Goal: Task Accomplishment & Management: Manage account settings

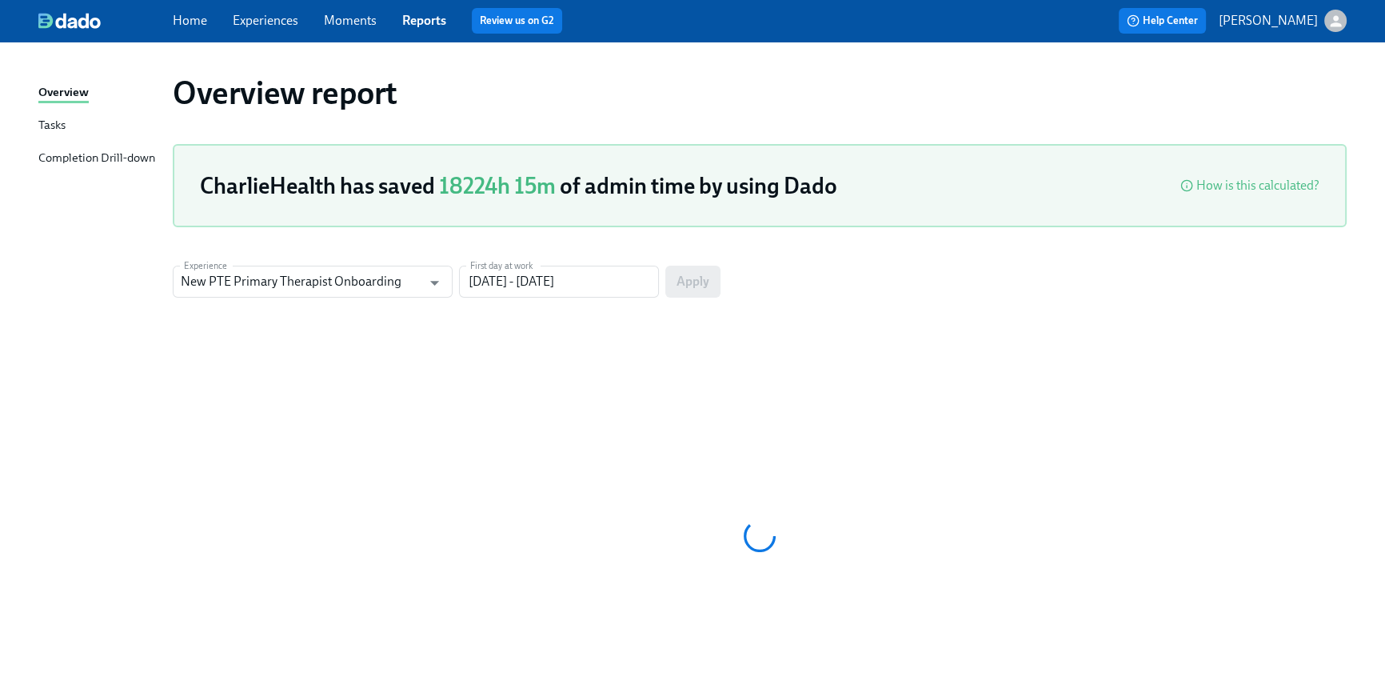
click at [179, 31] on div "Home Experiences Moments Reports Review us on G2" at bounding box center [466, 21] width 587 height 26
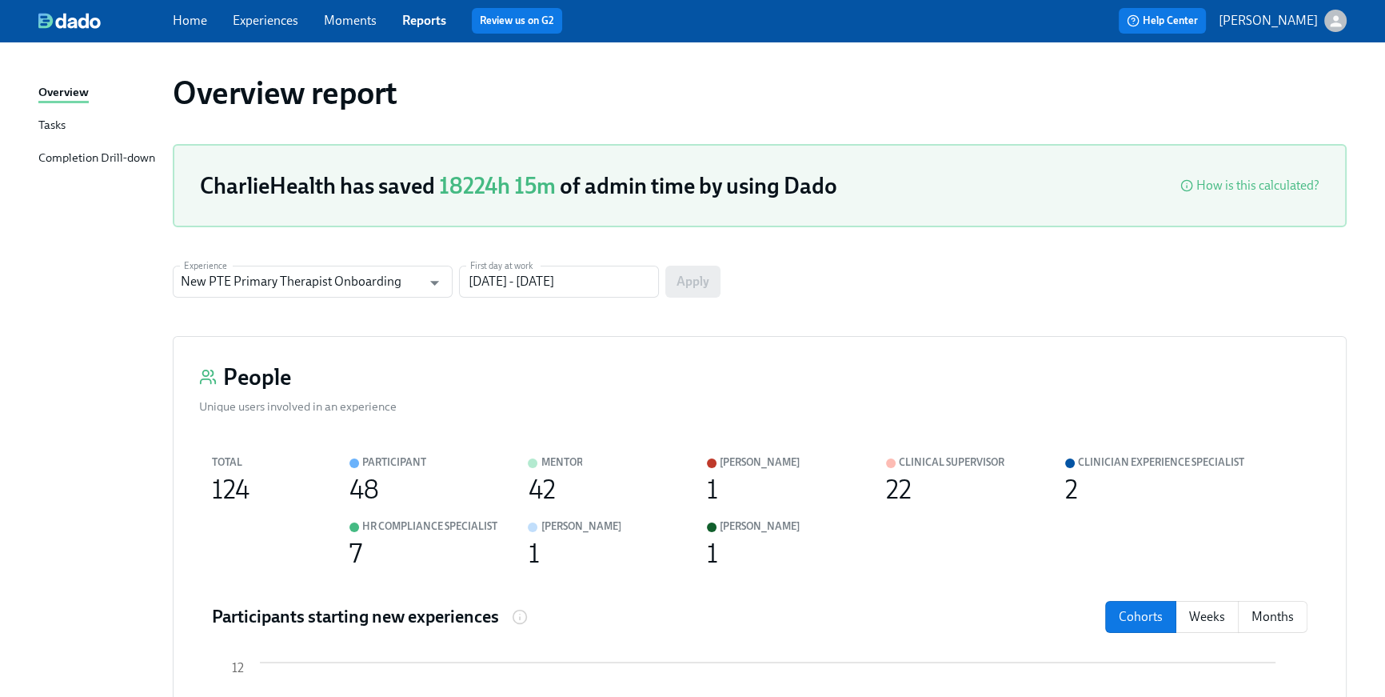
click at [205, 21] on link "Home" at bounding box center [190, 20] width 34 height 15
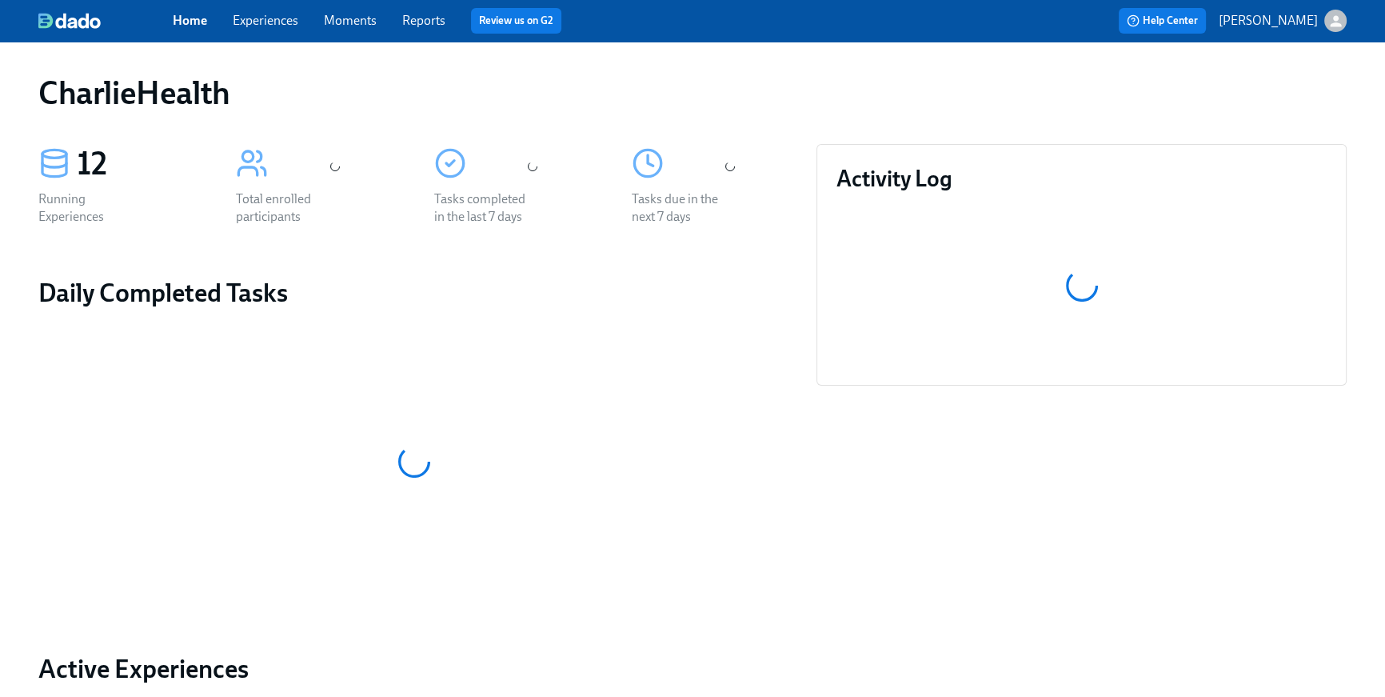
scroll to position [669, 0]
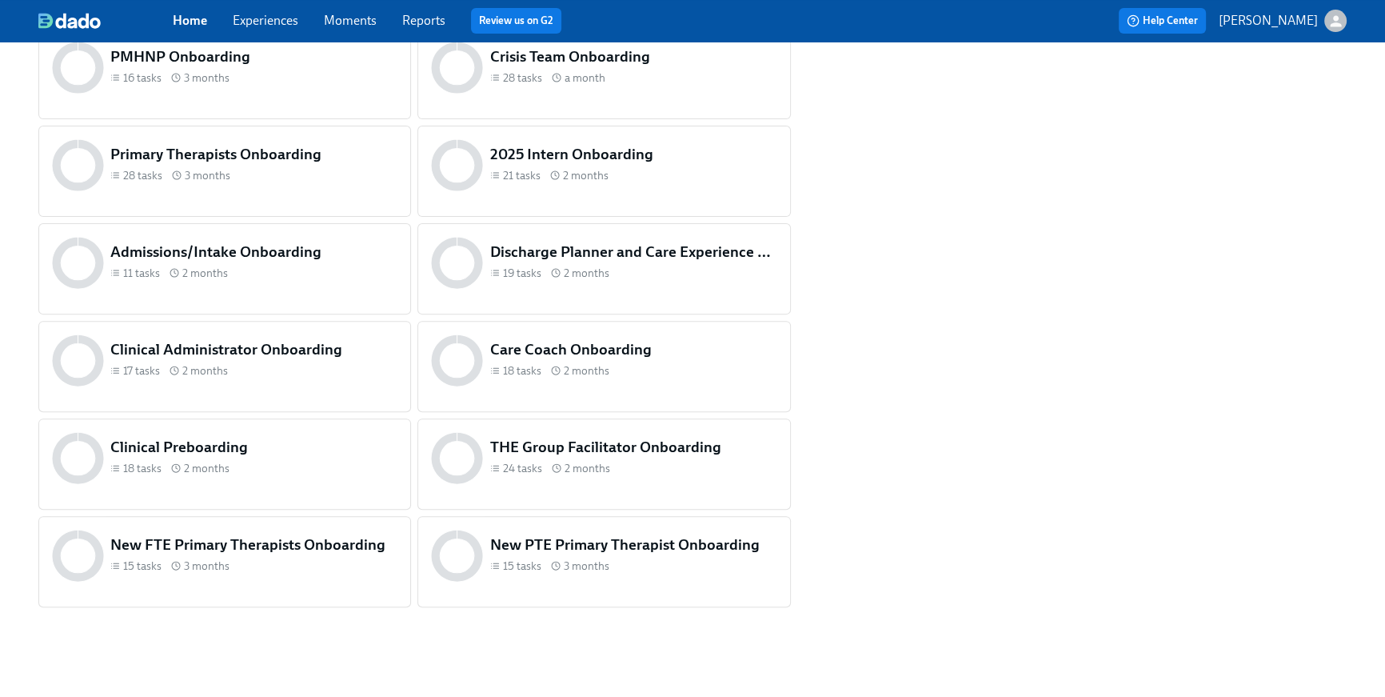
click at [259, 466] on div "18 tasks 2 months" at bounding box center [253, 468] width 287 height 15
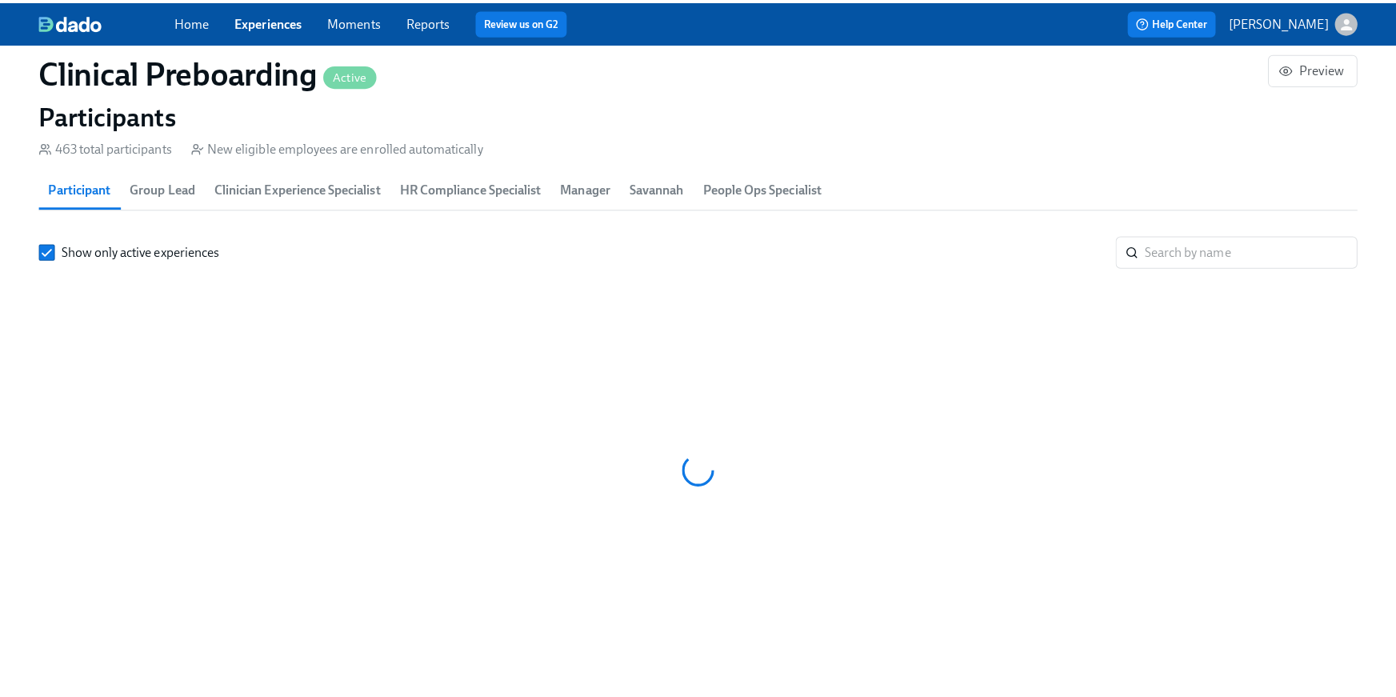
scroll to position [0, 19962]
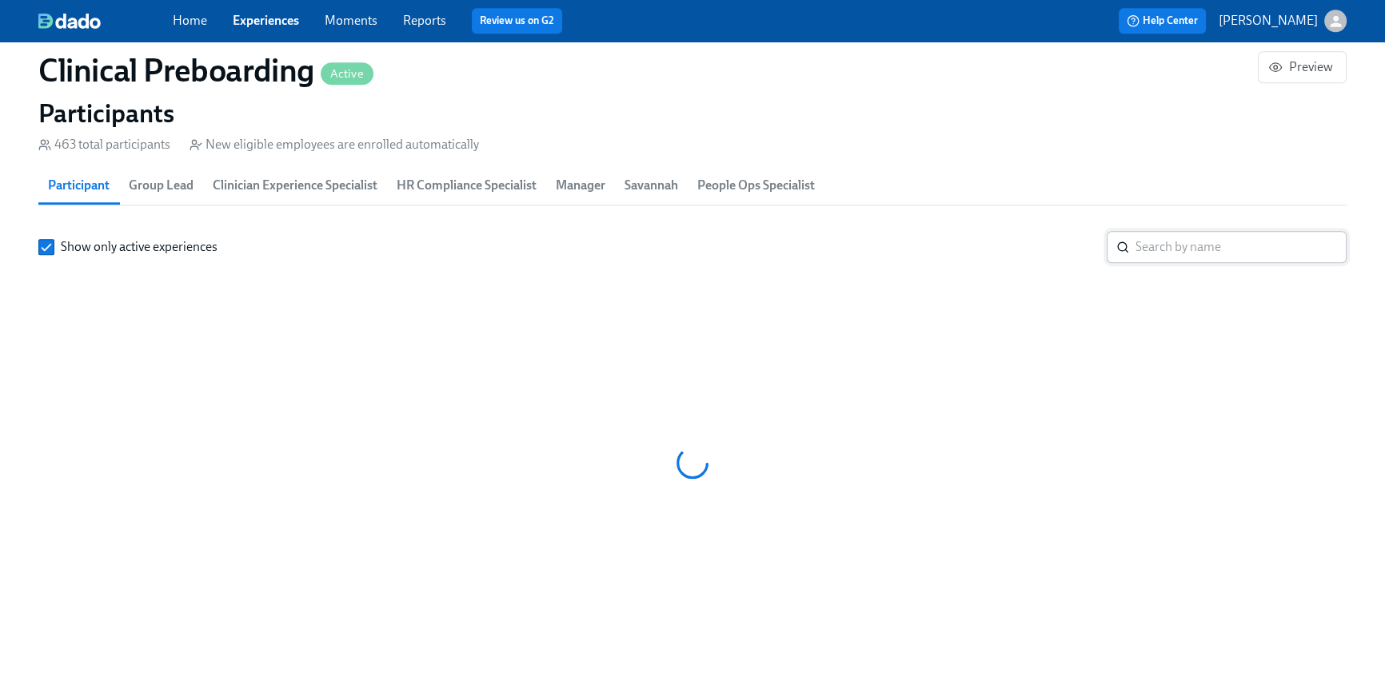
click at [1213, 257] on input "search" at bounding box center [1241, 247] width 211 height 32
click at [1193, 247] on input "search" at bounding box center [1241, 247] width 211 height 32
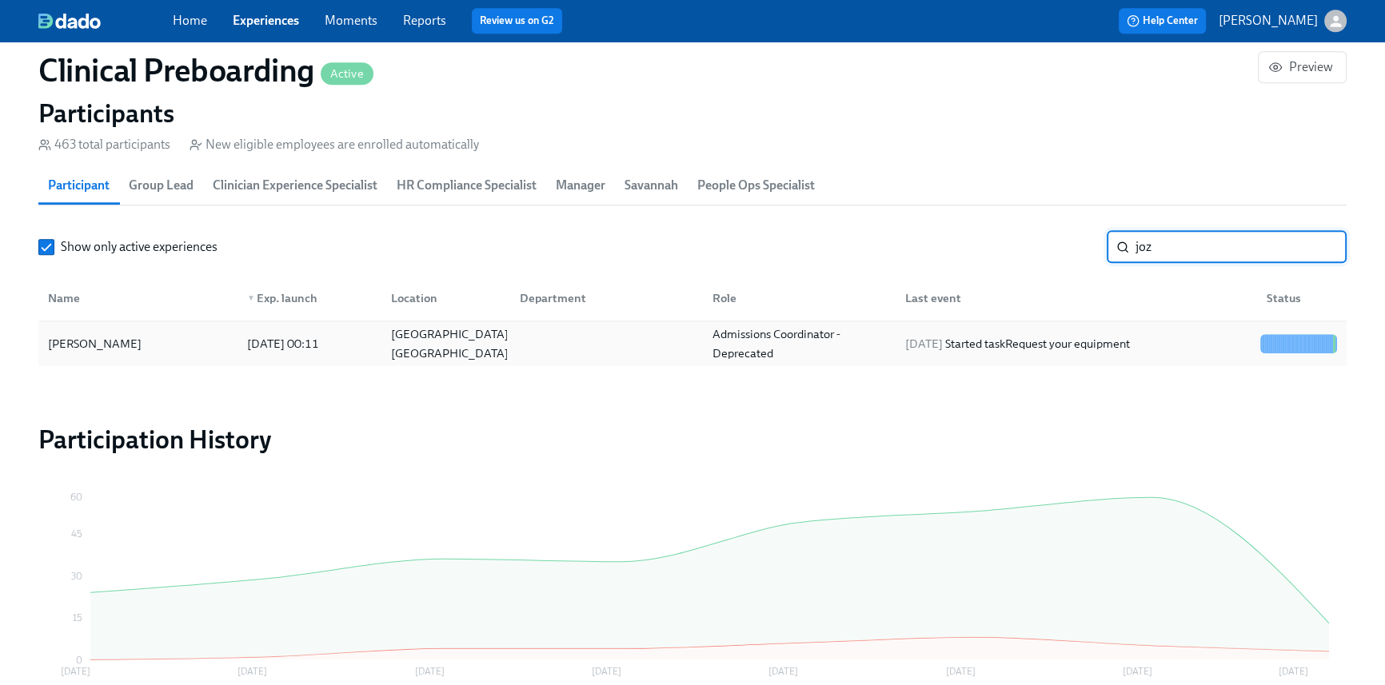
type input "joz"
click at [997, 354] on div "[DATE] Started task Request your equipment" at bounding box center [1074, 344] width 362 height 32
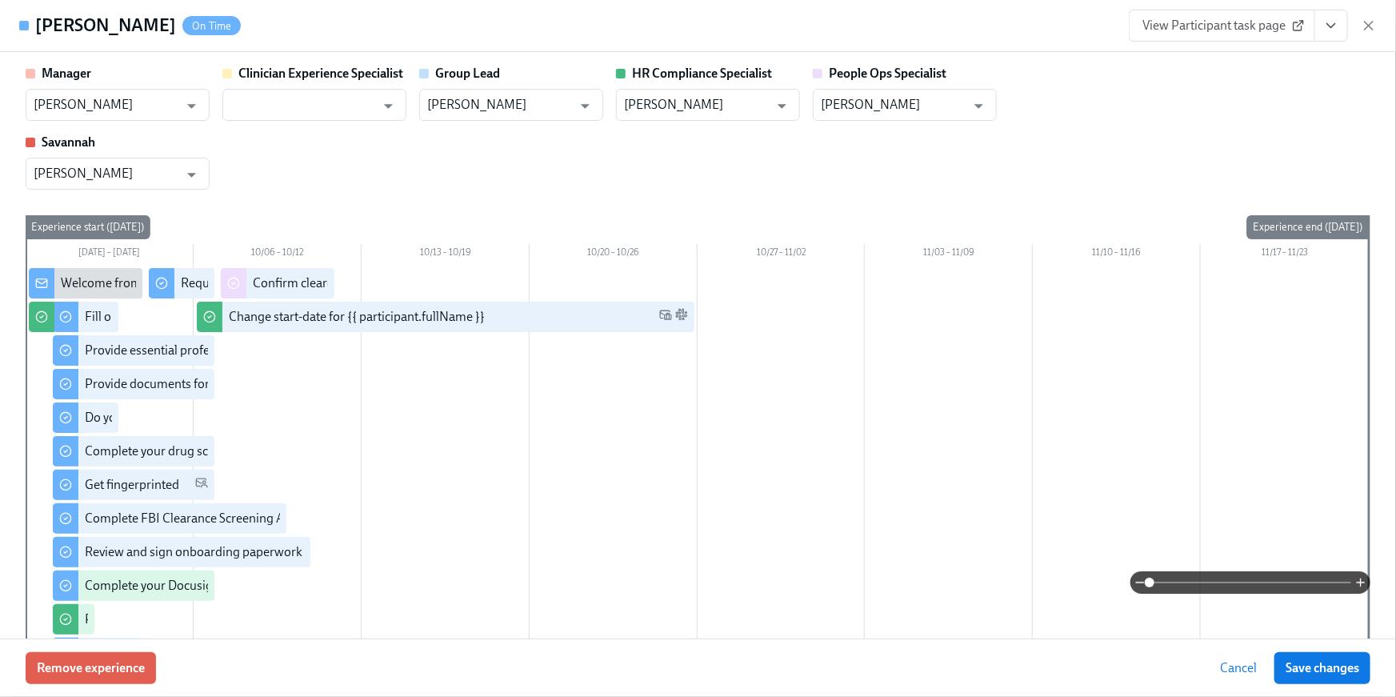
click at [1289, 29] on span "View Participant task page" at bounding box center [1221, 26] width 159 height 16
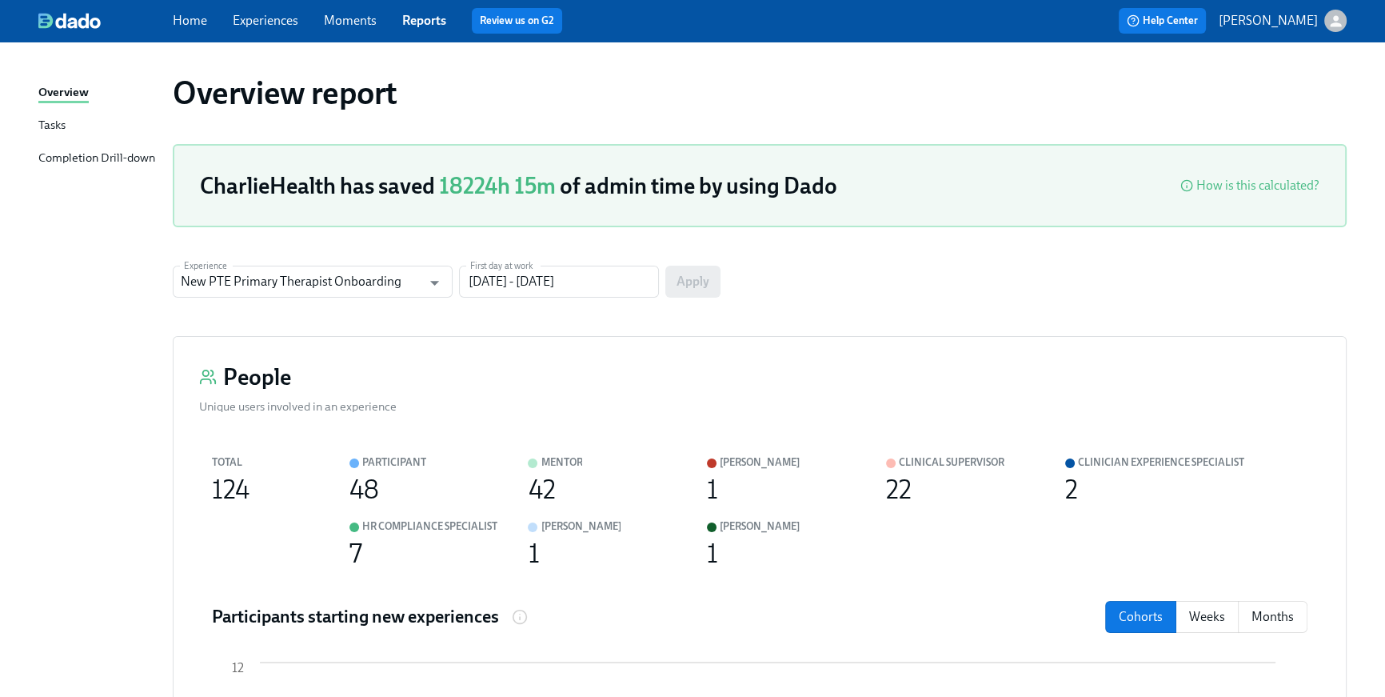
click at [212, 30] on div "Home Experiences Moments Reports Review us on G2" at bounding box center [466, 21] width 587 height 26
click at [191, 21] on link "Home" at bounding box center [190, 20] width 34 height 15
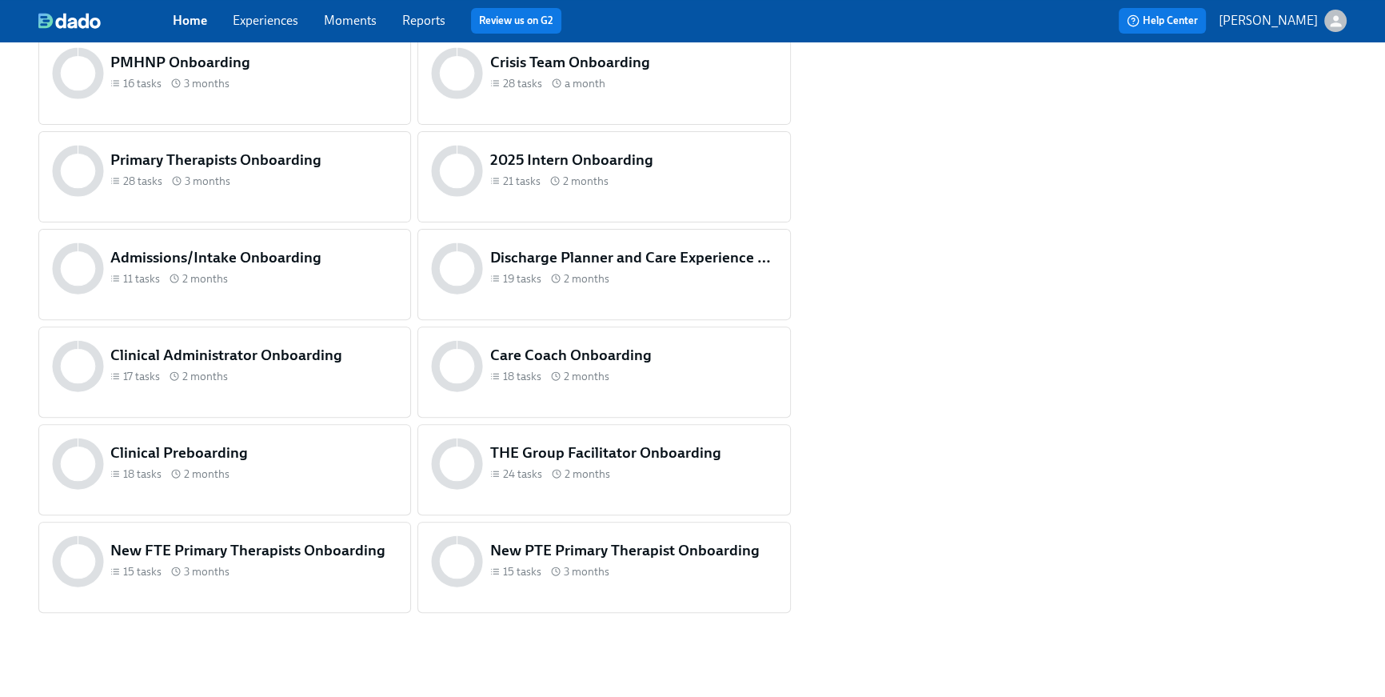
scroll to position [669, 0]
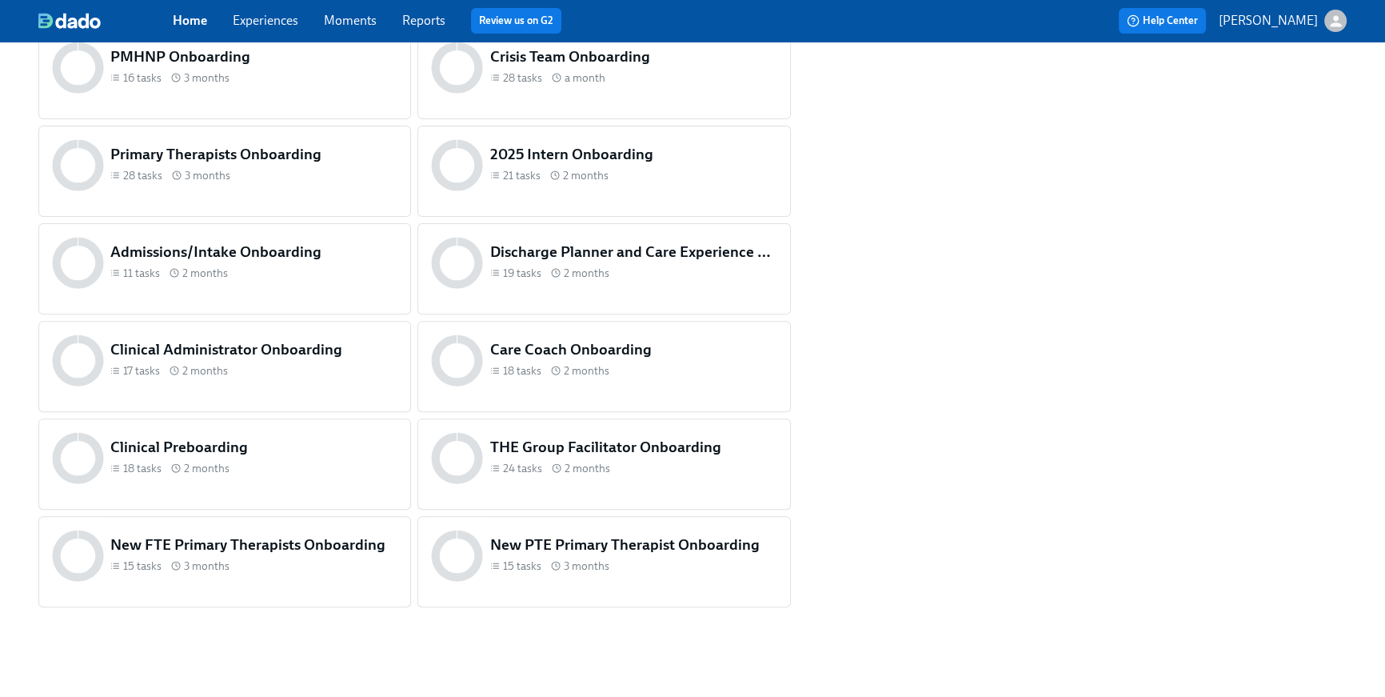
click at [330, 572] on div "15 tasks 3 months" at bounding box center [253, 565] width 287 height 15
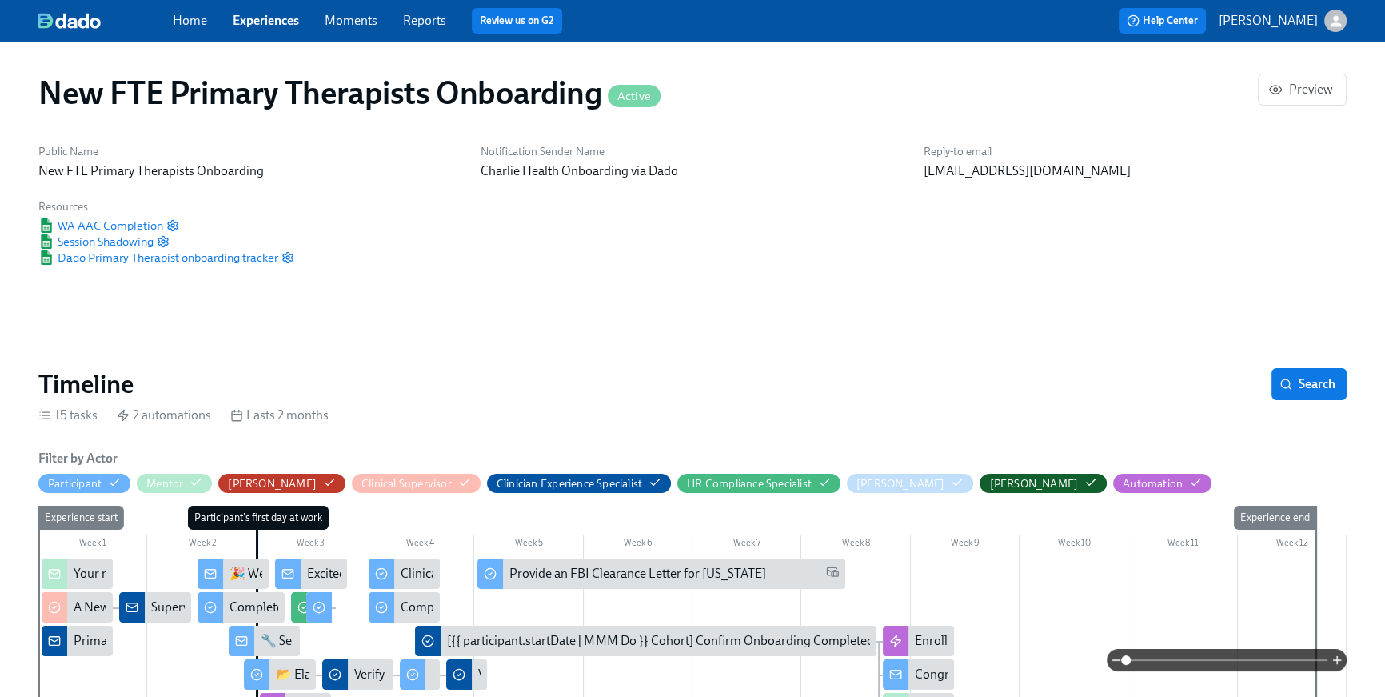
scroll to position [880, 0]
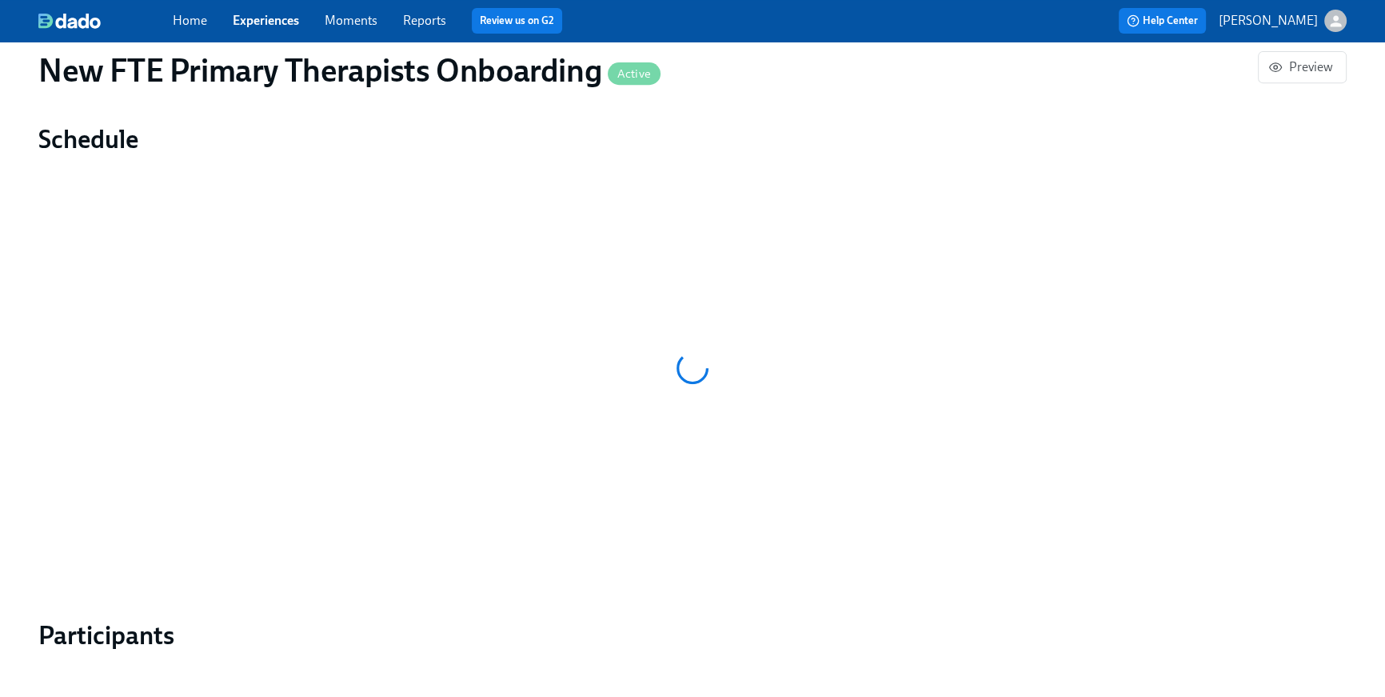
click at [187, 20] on link "Home" at bounding box center [190, 20] width 34 height 15
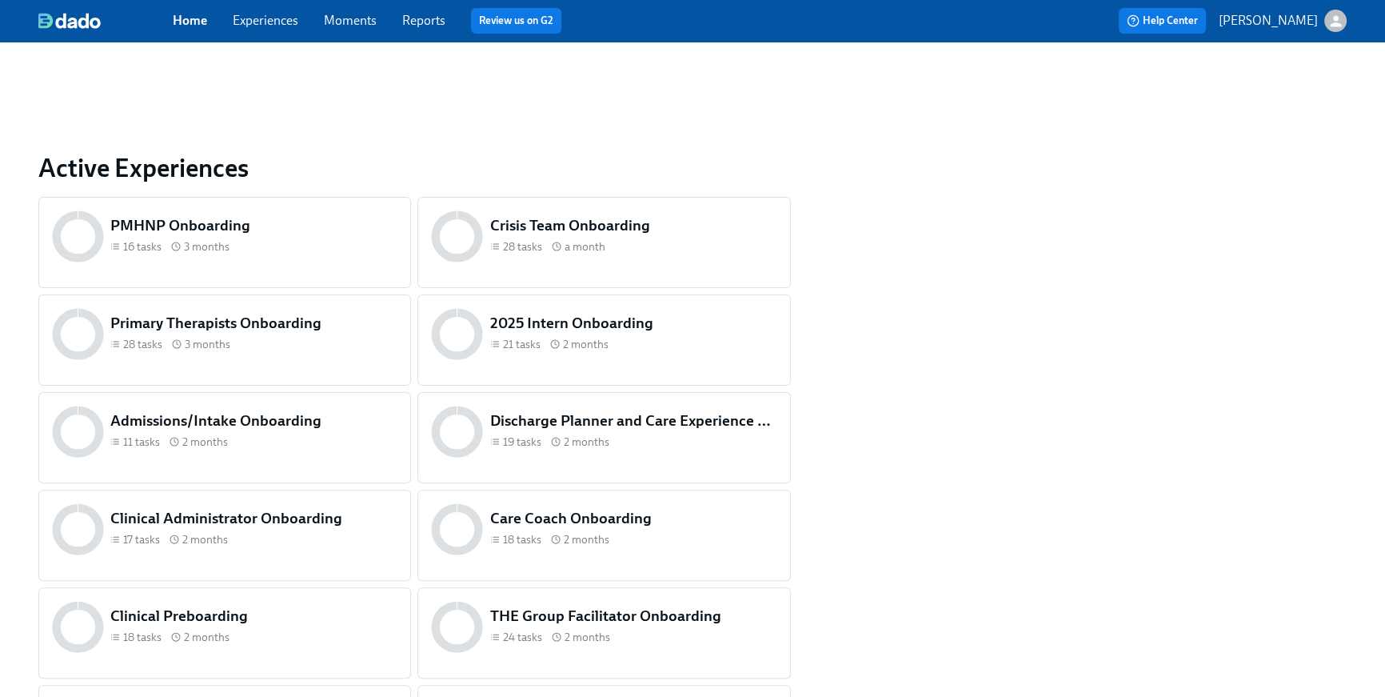
scroll to position [595, 0]
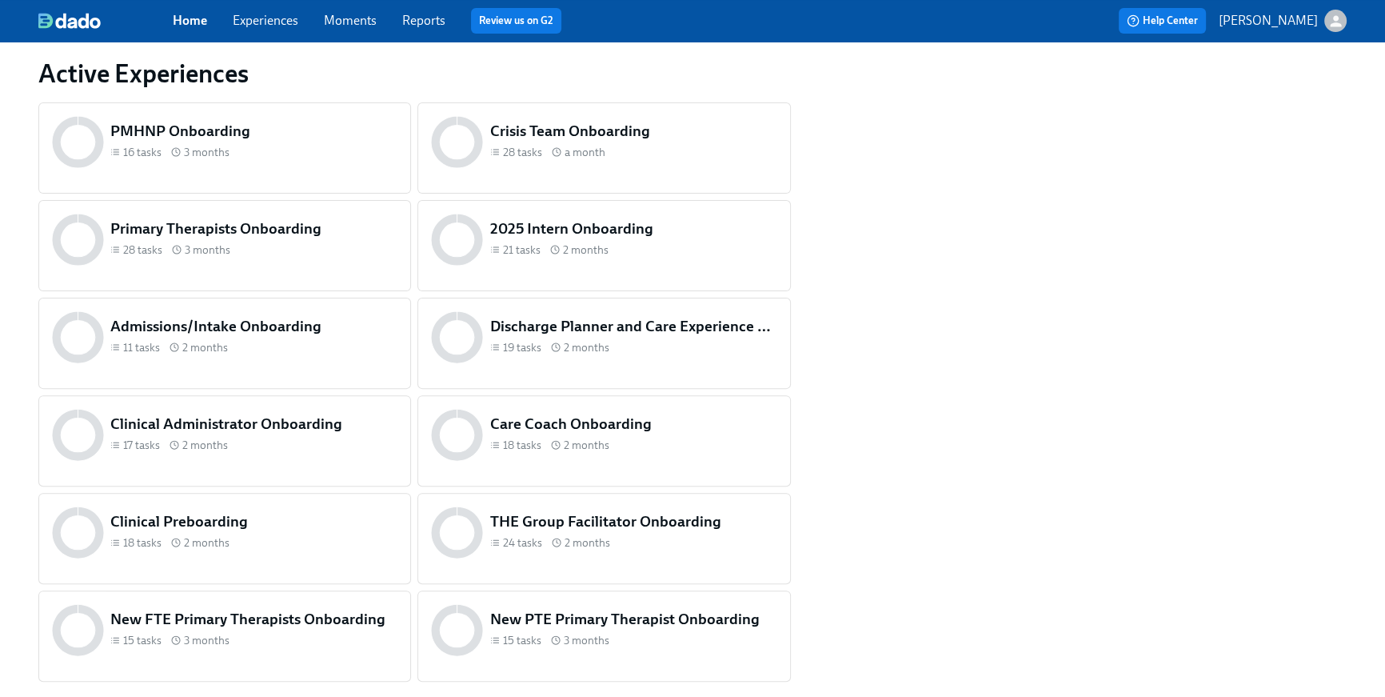
click at [297, 330] on h5 "Admissions/Intake Onboarding" at bounding box center [253, 326] width 287 height 21
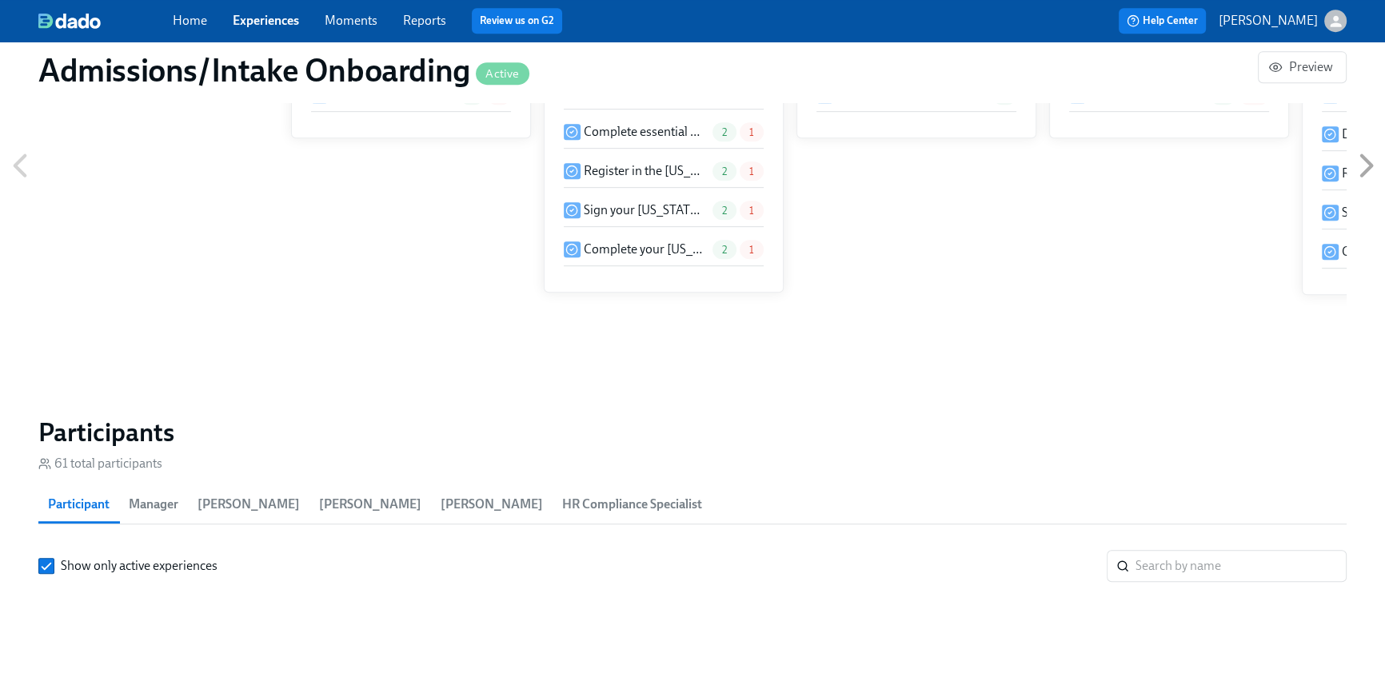
scroll to position [0, 7272]
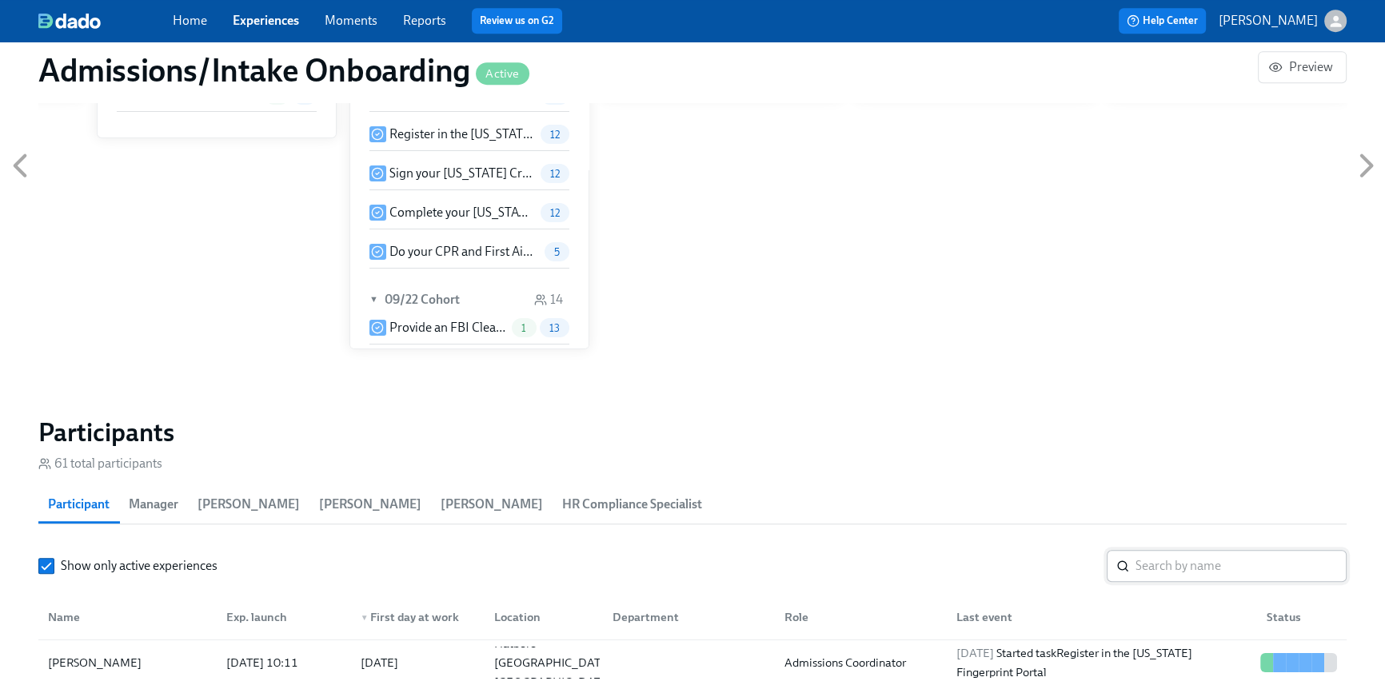
click at [1150, 572] on input "search" at bounding box center [1241, 566] width 211 height 32
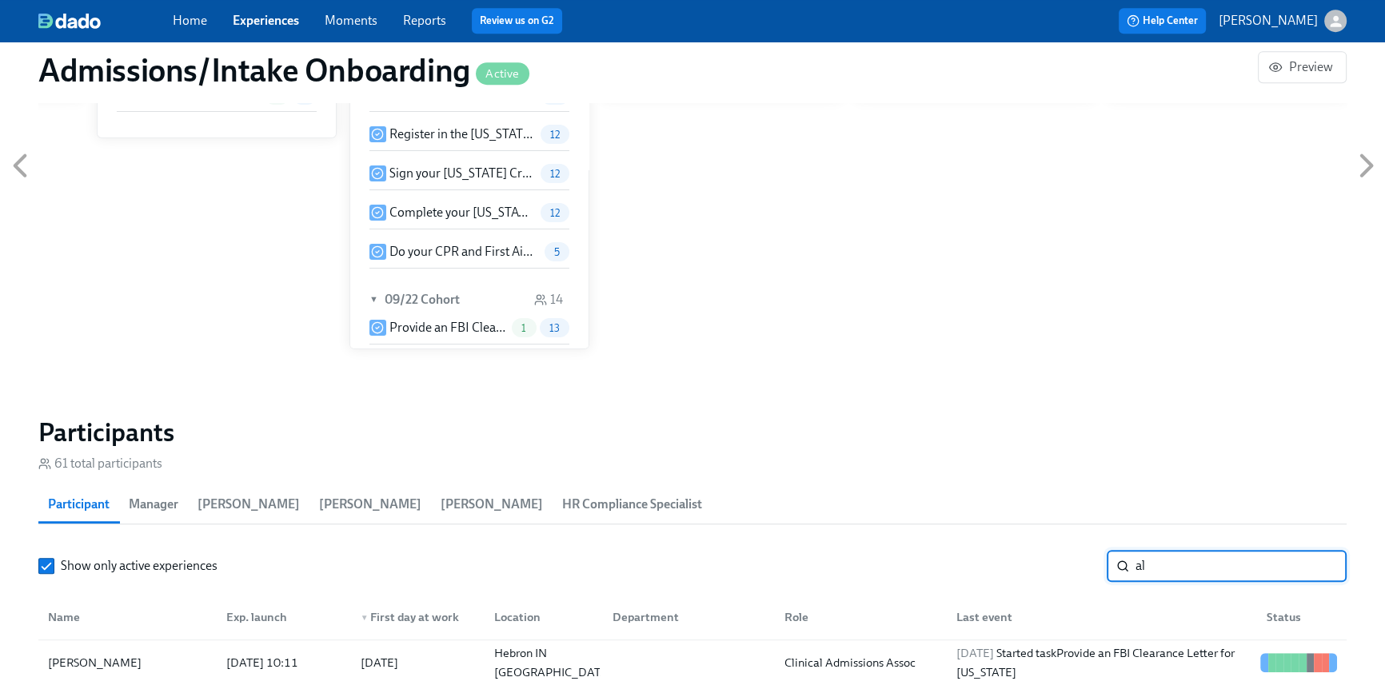
type input "a"
type input "alis"
click at [1053, 649] on div "2025/10/06 Started task Complete your Pennsylvania Mandated Reporter Training" at bounding box center [1102, 663] width 304 height 38
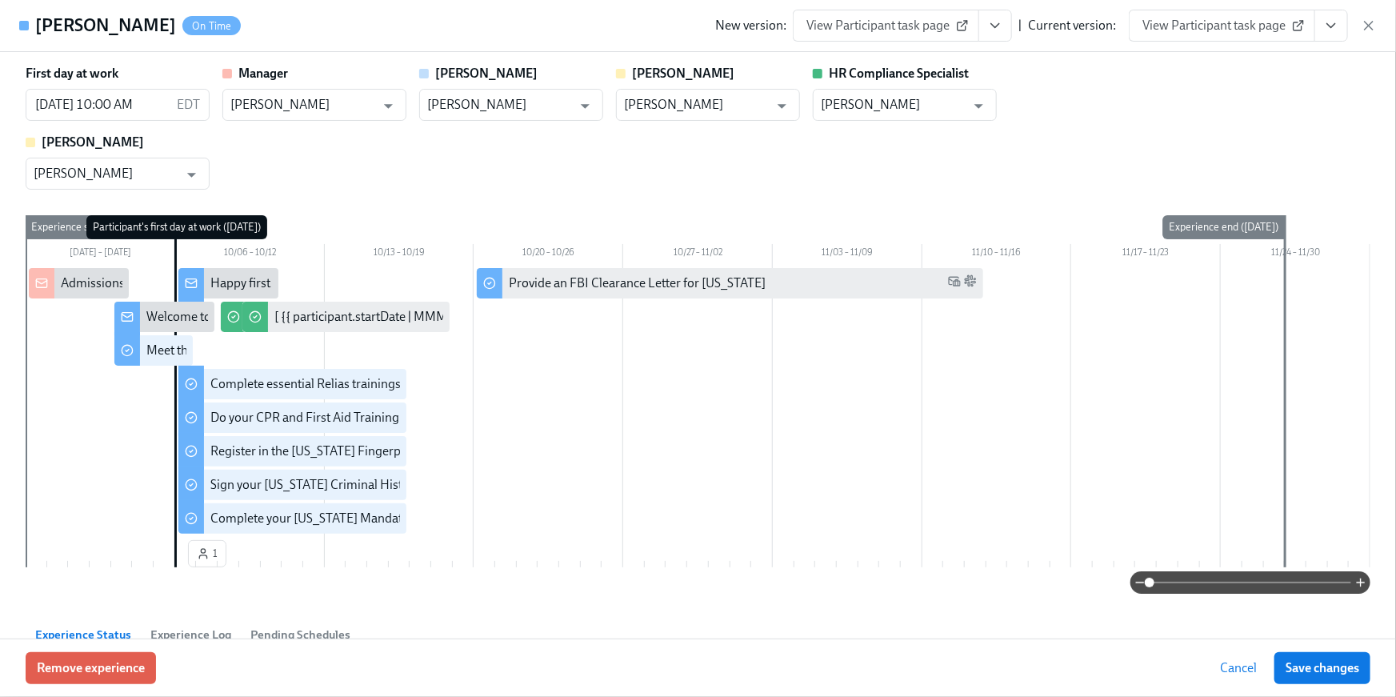
click at [1329, 27] on icon "View task page" at bounding box center [1331, 26] width 16 height 16
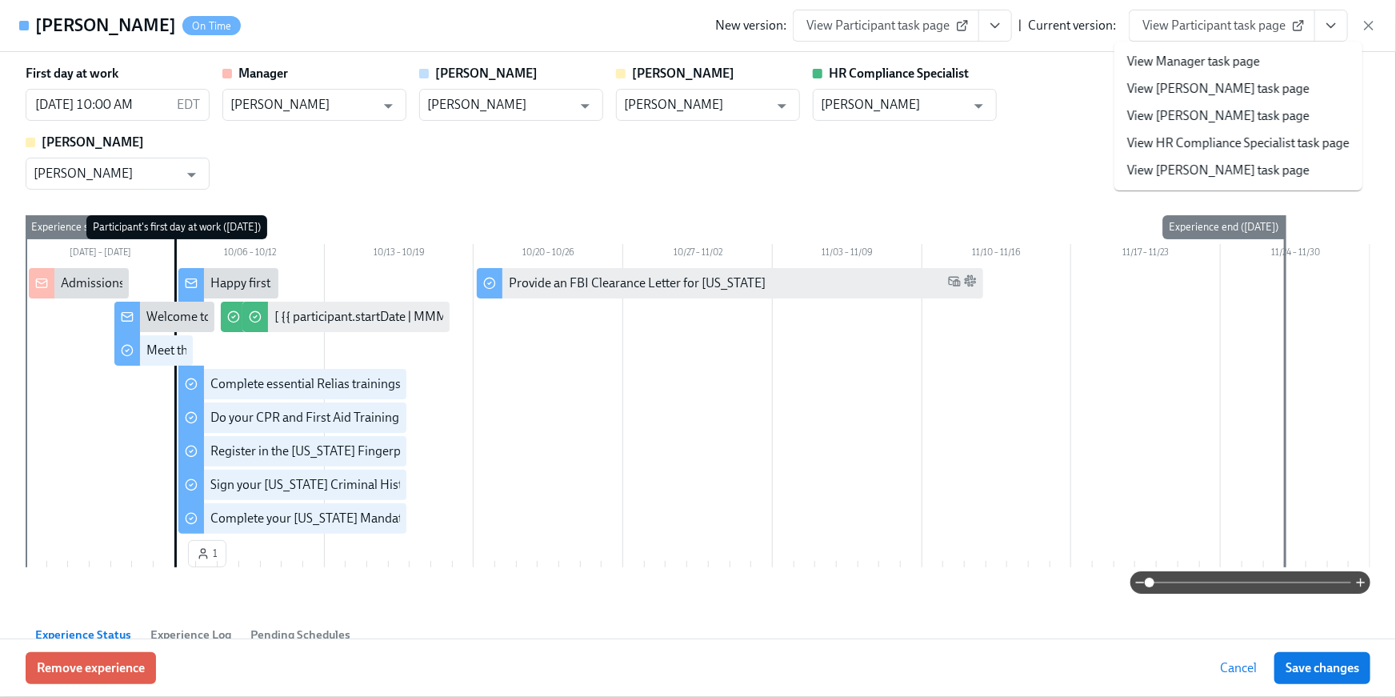
click at [1305, 135] on link "View HR Compliance Specialist task page" at bounding box center [1238, 143] width 222 height 18
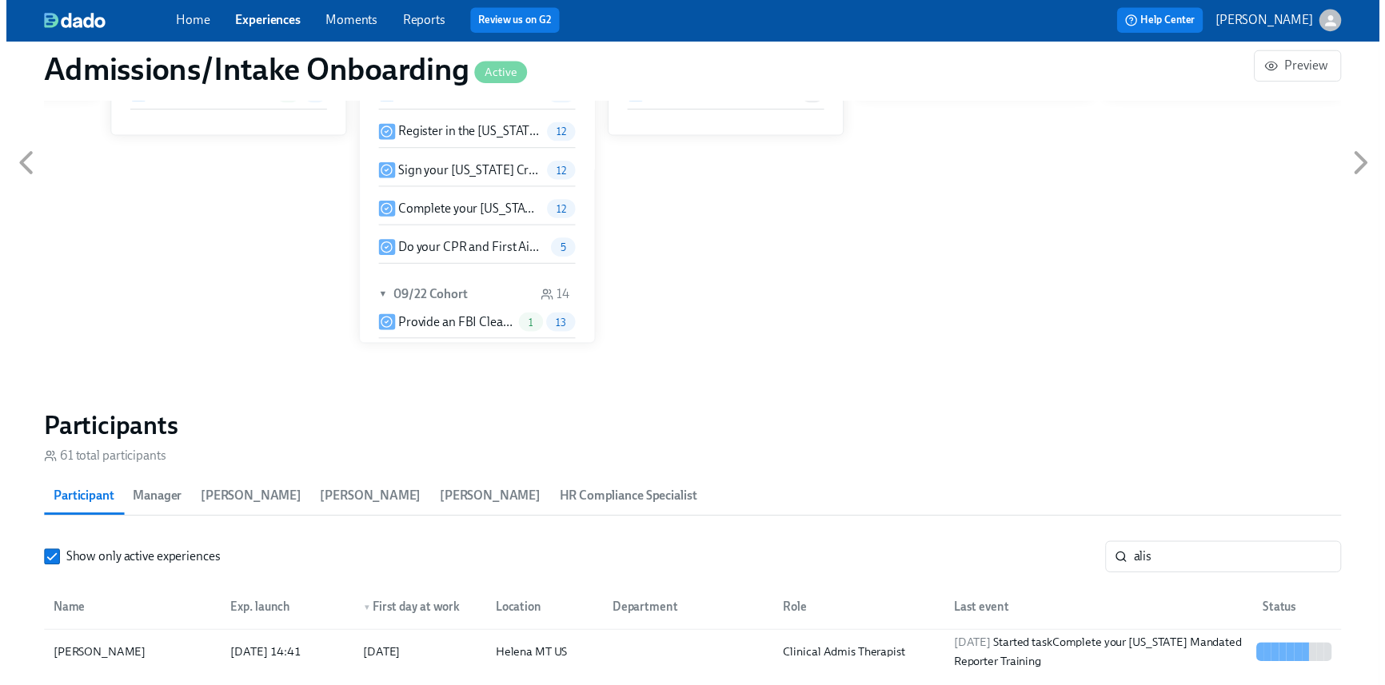
scroll to position [0, 7262]
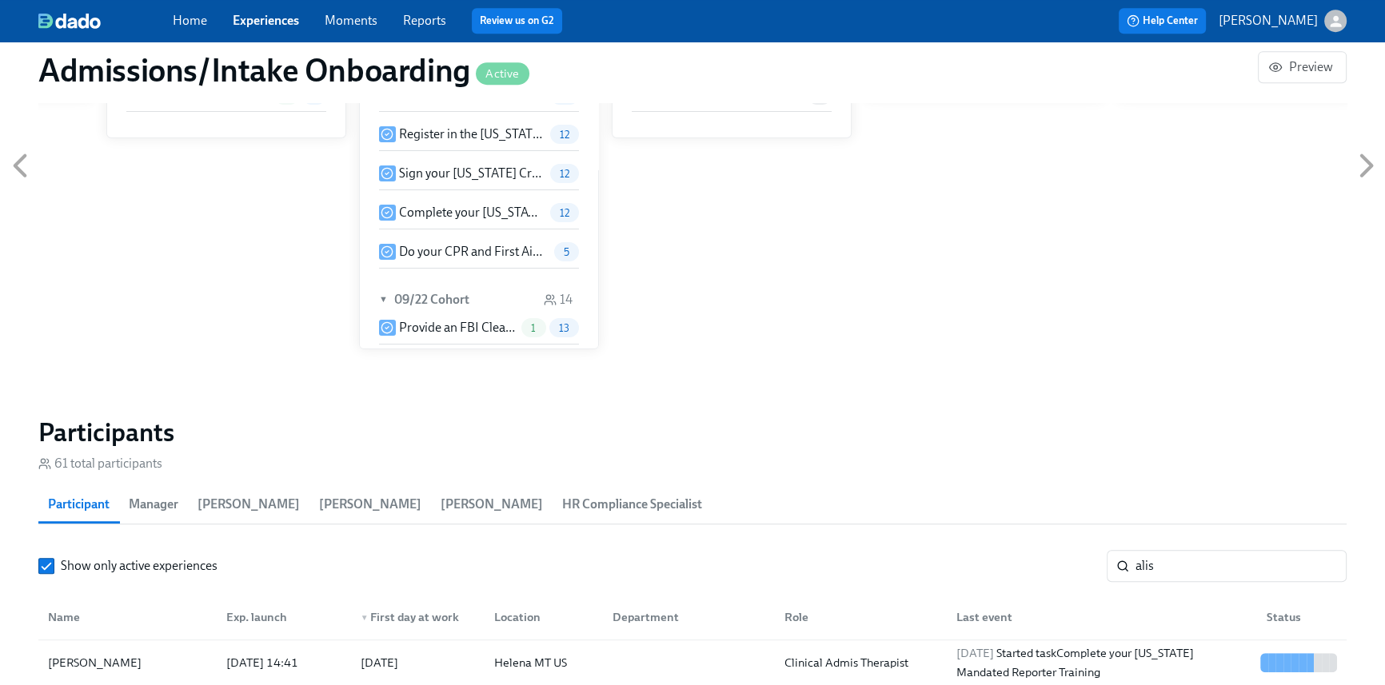
click at [183, 26] on link "Home" at bounding box center [190, 20] width 34 height 15
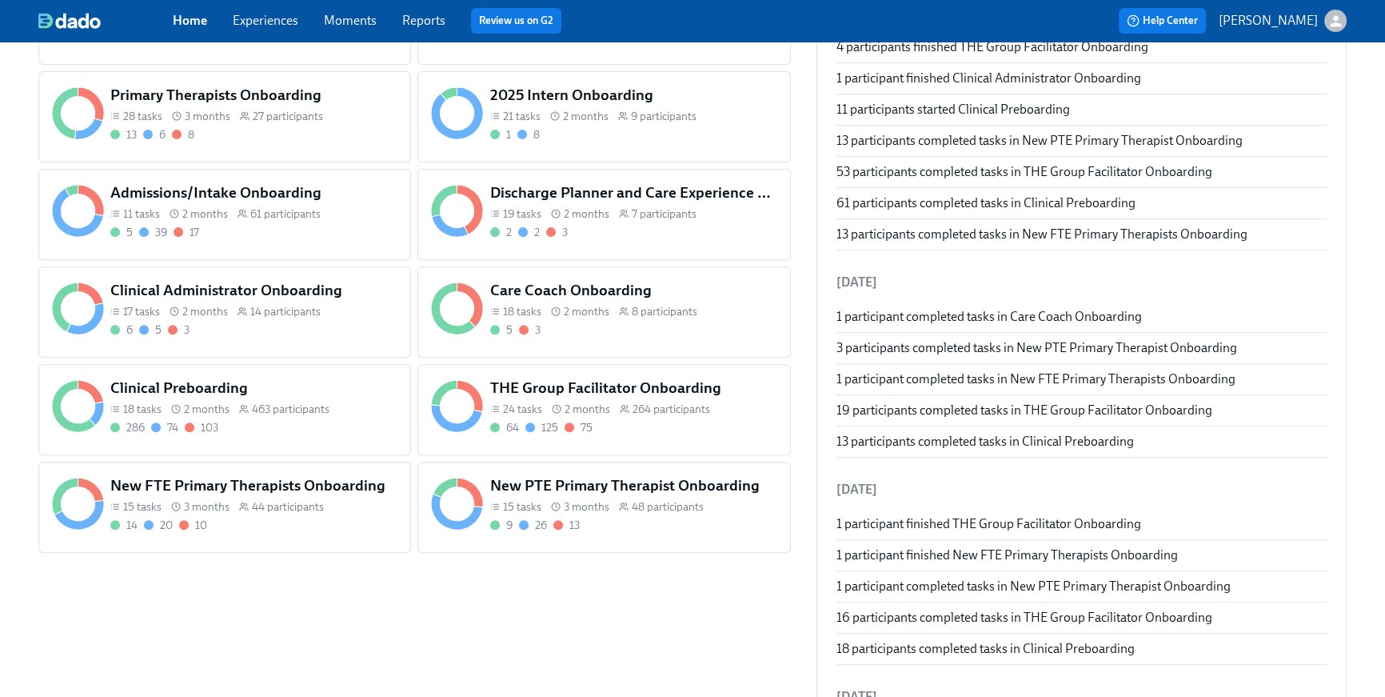
scroll to position [689, 0]
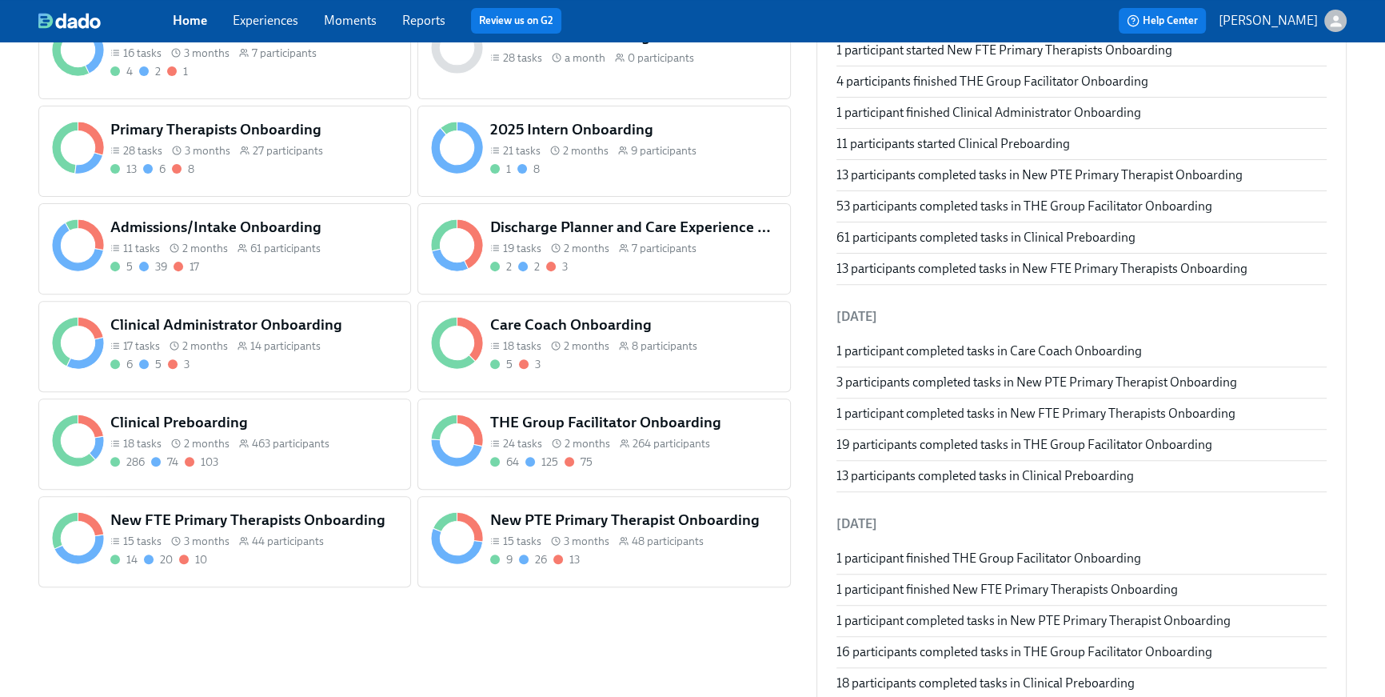
click at [272, 521] on h5 "New FTE Primary Therapists Onboarding" at bounding box center [253, 520] width 287 height 21
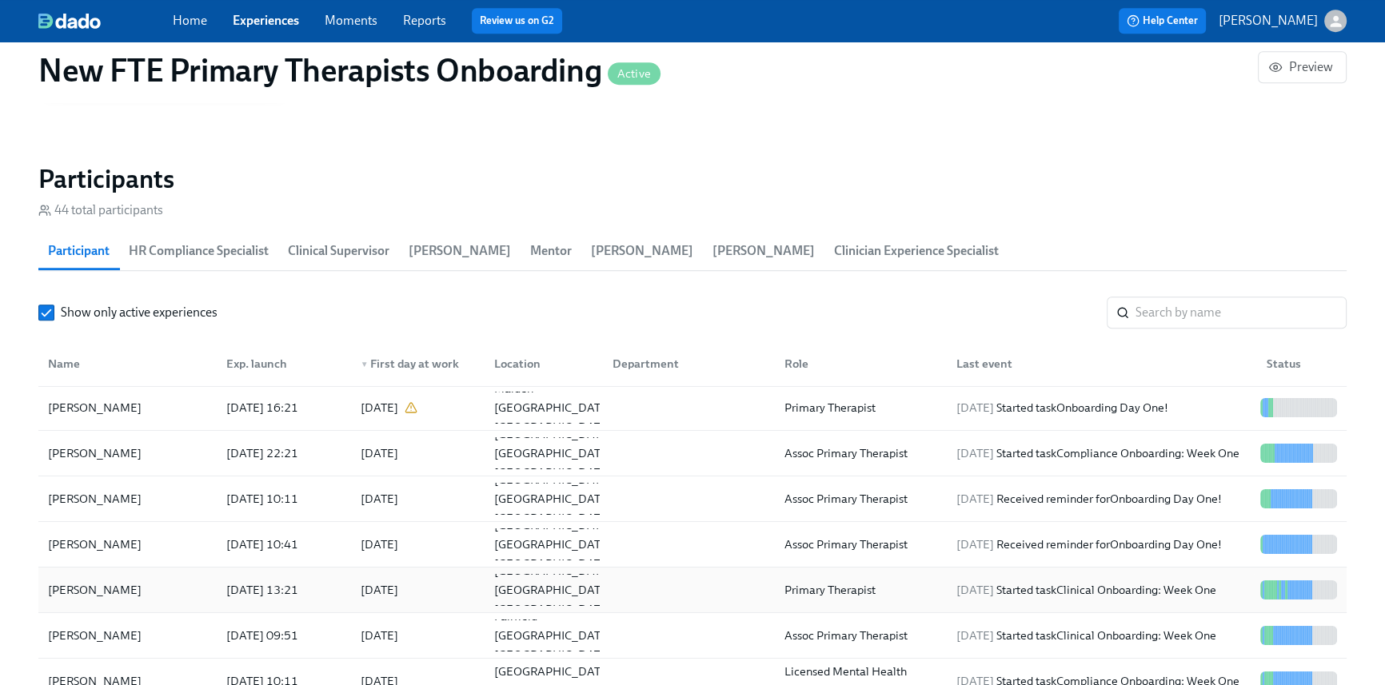
scroll to position [2, 0]
click at [1164, 305] on input "search" at bounding box center [1241, 313] width 211 height 32
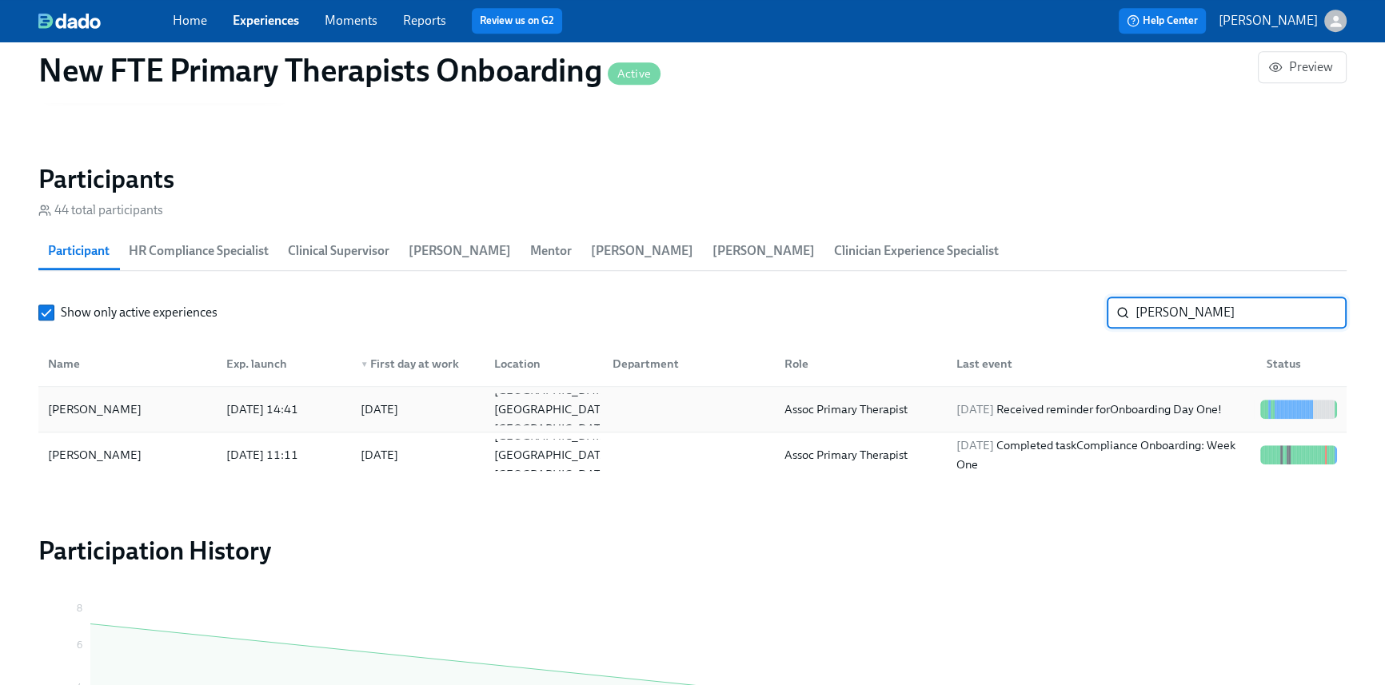
type input "sal"
click at [1042, 419] on div "2025/10/07 Received reminder for Onboarding Day One!" at bounding box center [1089, 409] width 278 height 19
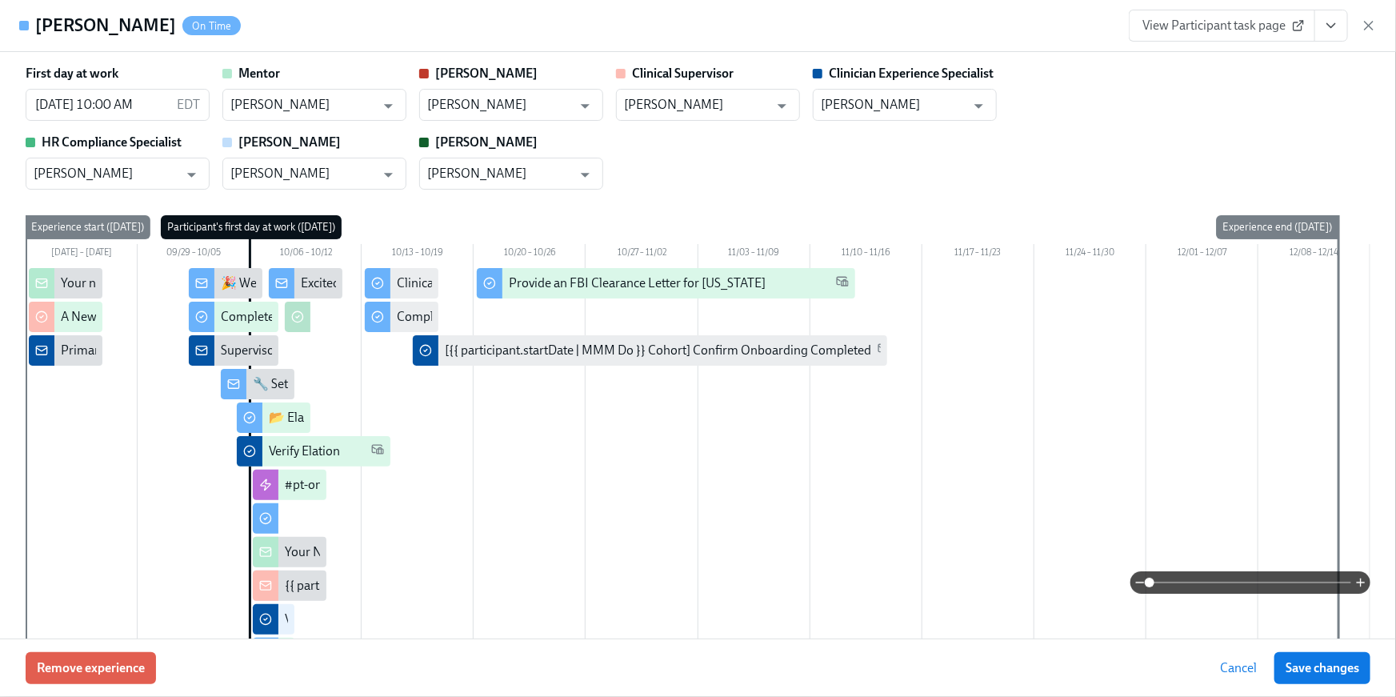
click at [1328, 32] on icon "View task page" at bounding box center [1331, 26] width 16 height 16
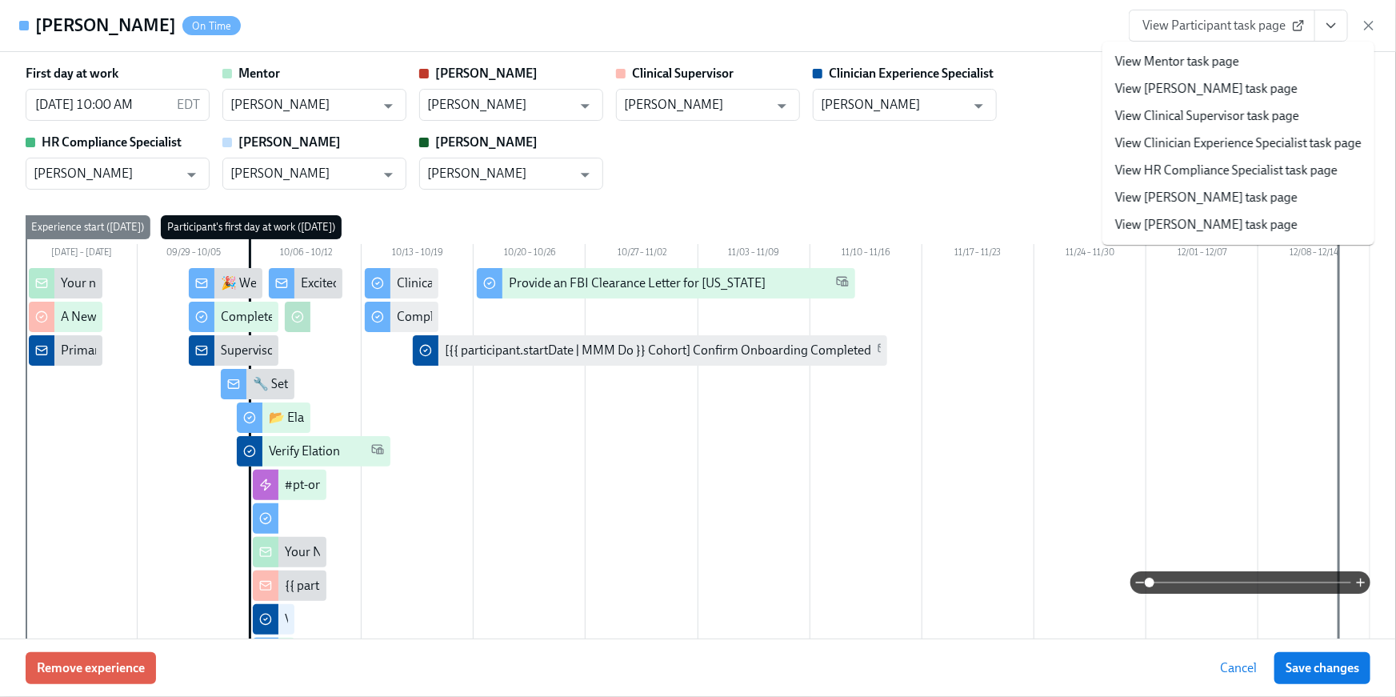
click at [1252, 163] on link "View HR Compliance Specialist task page" at bounding box center [1226, 171] width 222 height 18
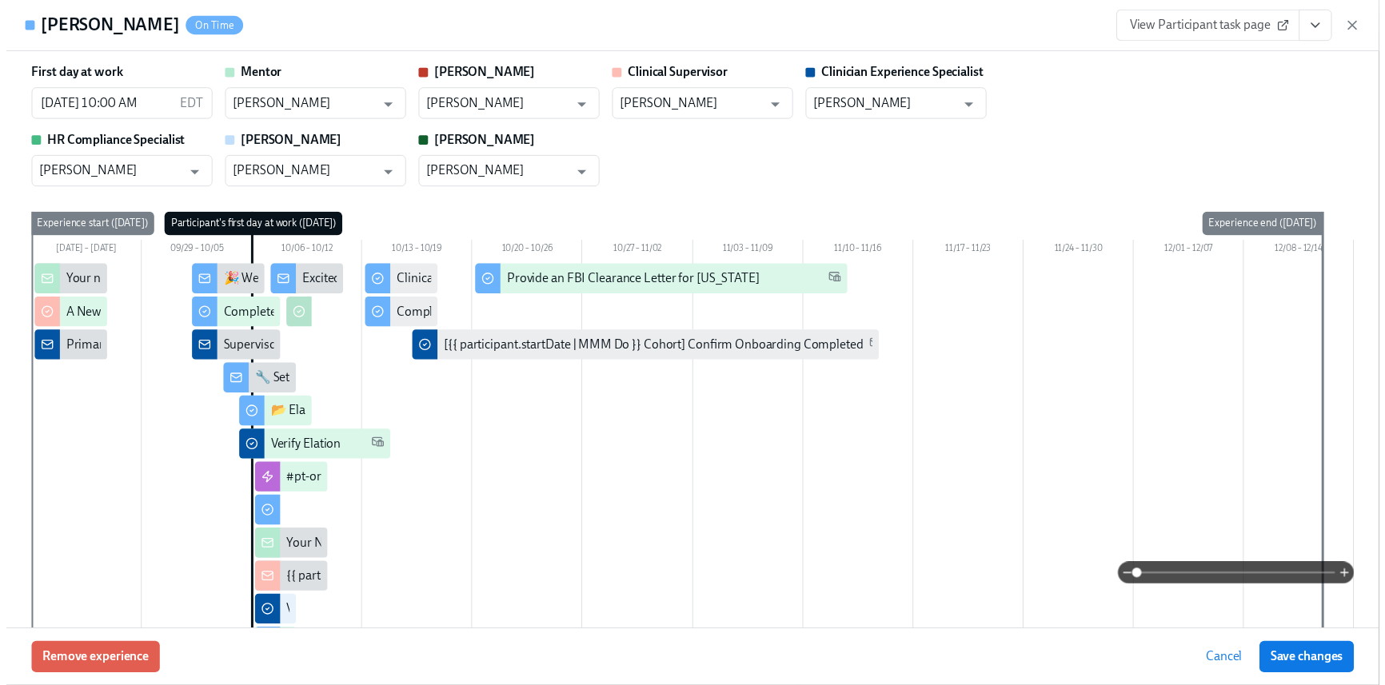
scroll to position [0, 14350]
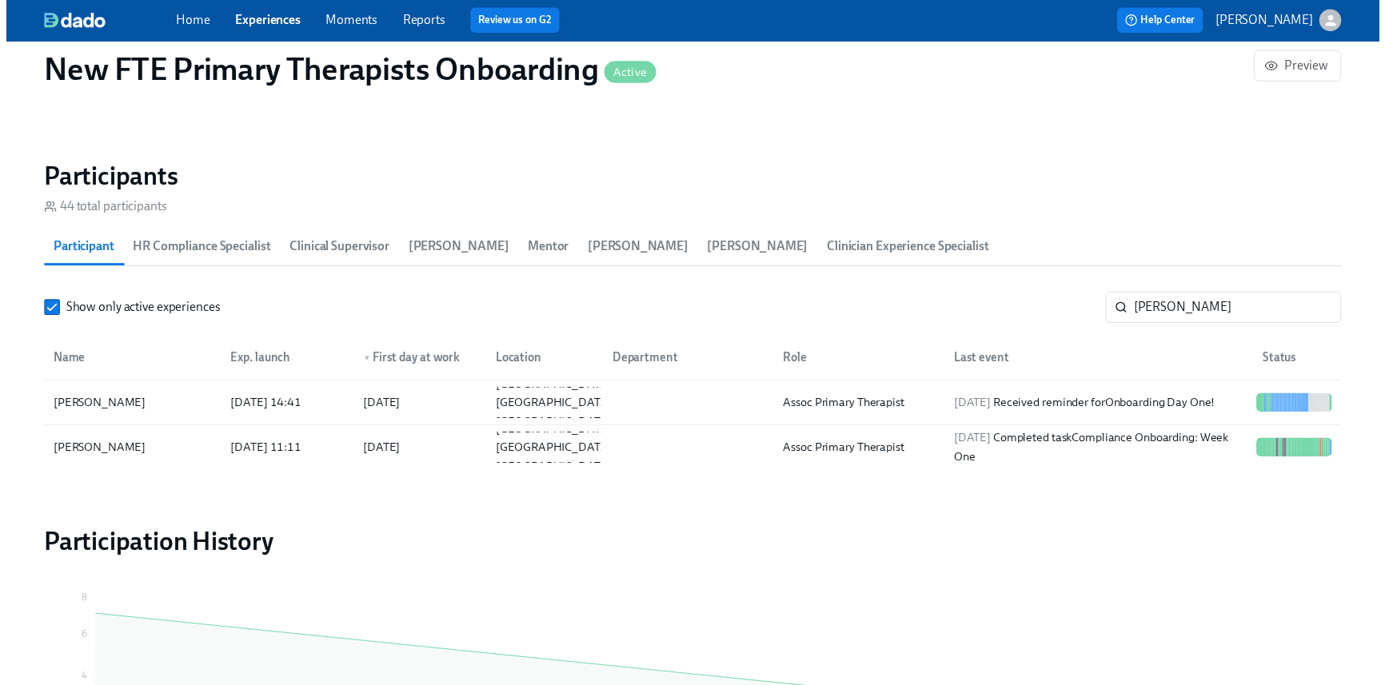
scroll to position [0, 14339]
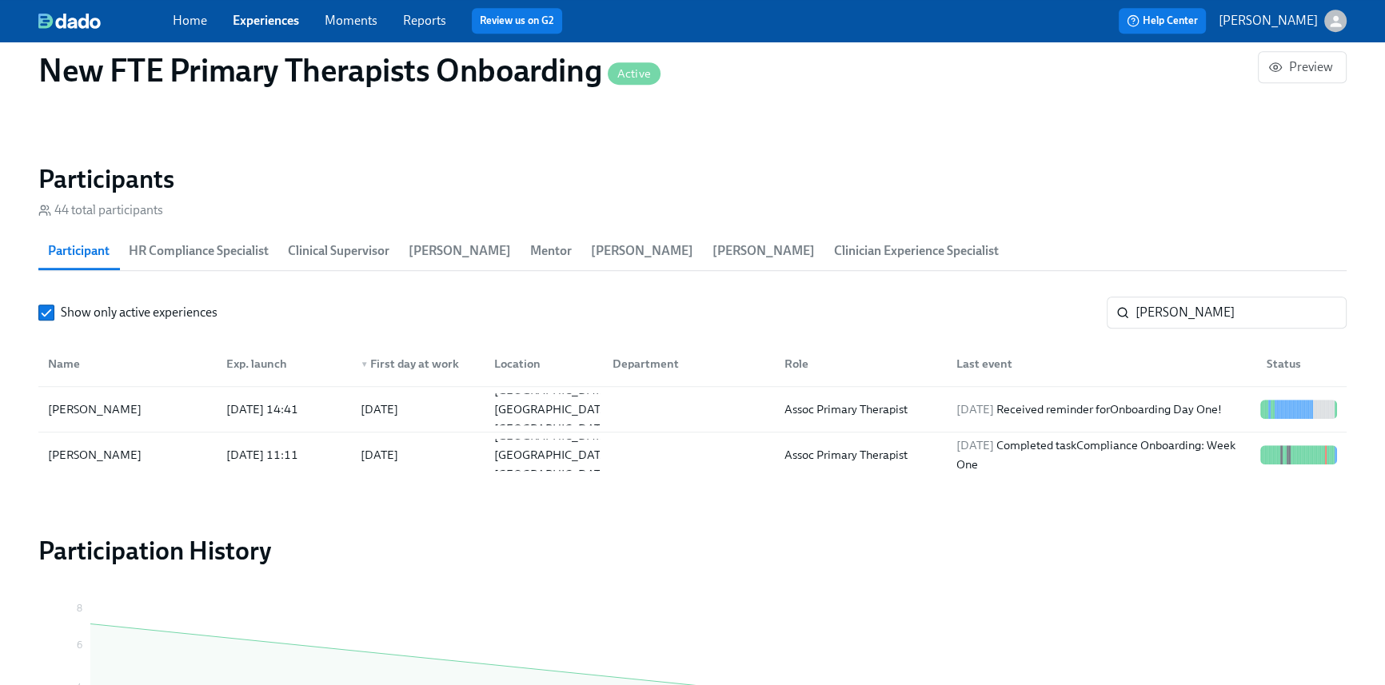
click at [174, 23] on link "Home" at bounding box center [190, 20] width 34 height 15
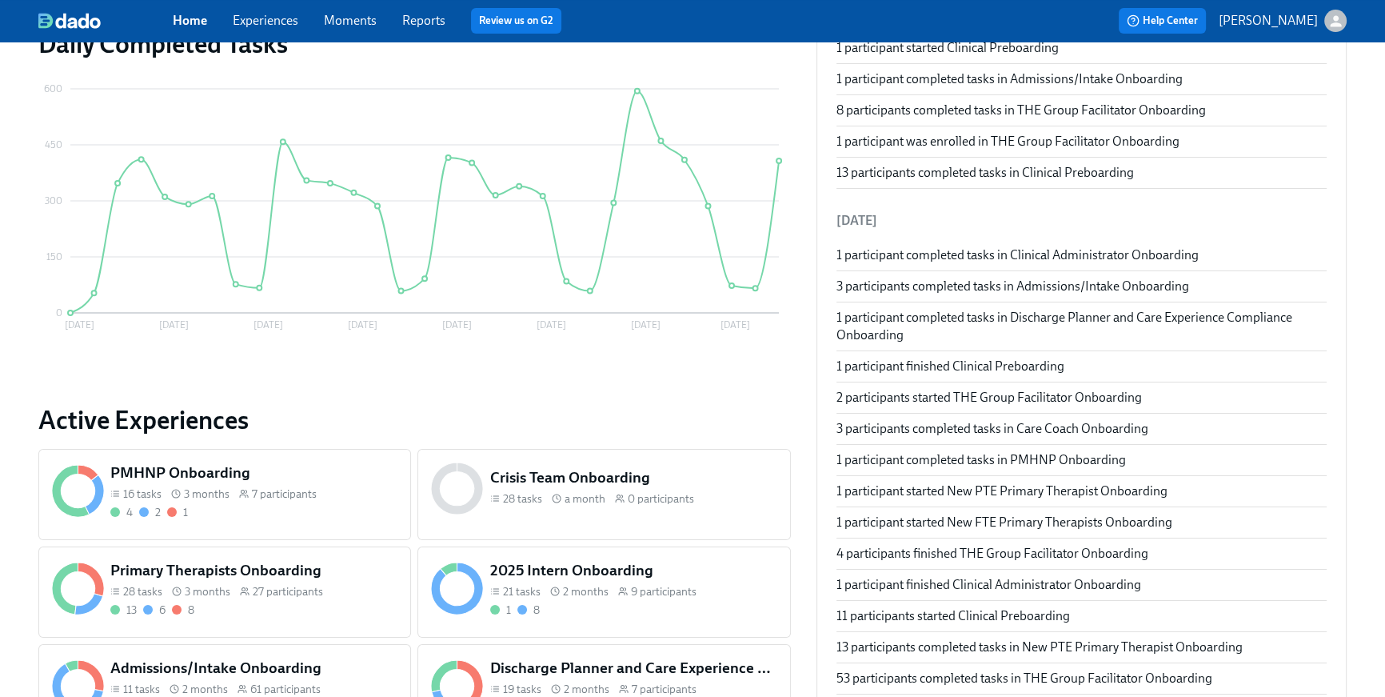
scroll to position [250, 0]
click at [245, 659] on h5 "Admissions/Intake Onboarding" at bounding box center [253, 667] width 287 height 21
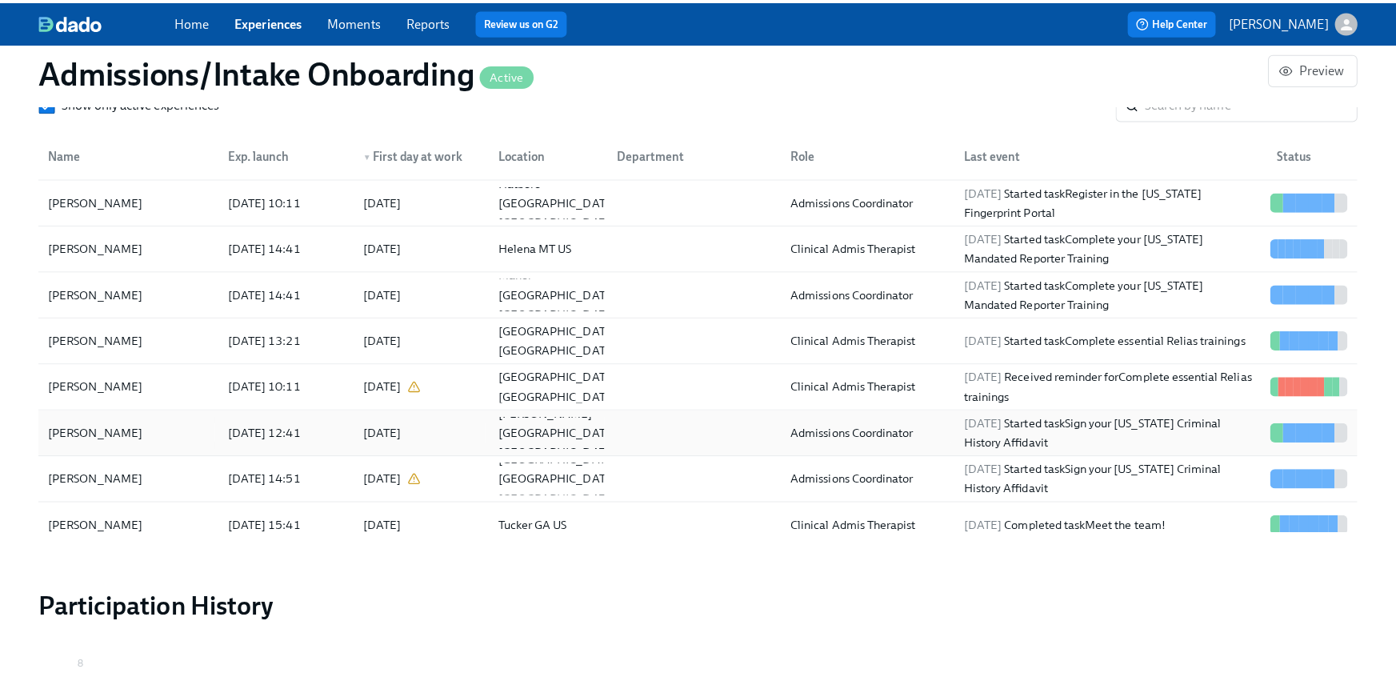
scroll to position [1433, 0]
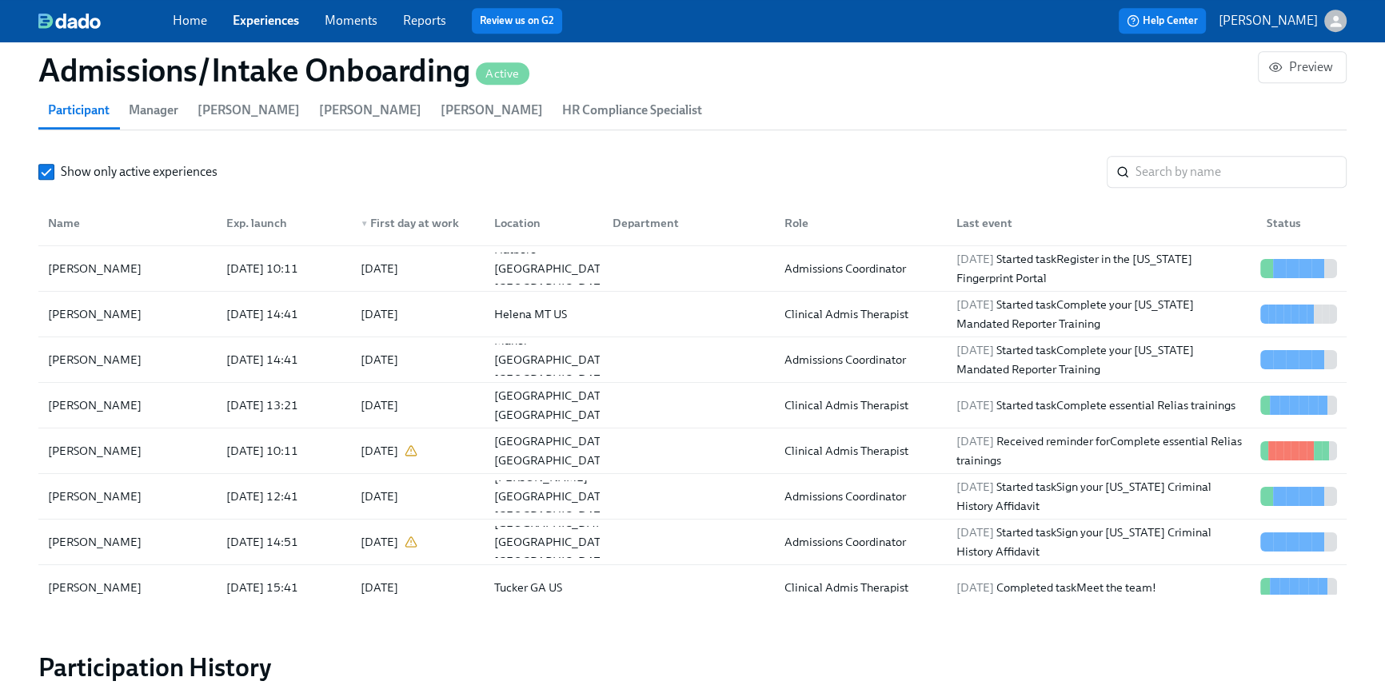
click at [1183, 149] on section "Participants 61 total participants Participant Manager Charlotte Lively Annie T…" at bounding box center [692, 311] width 1309 height 578
click at [1177, 164] on input "search" at bounding box center [1241, 172] width 211 height 32
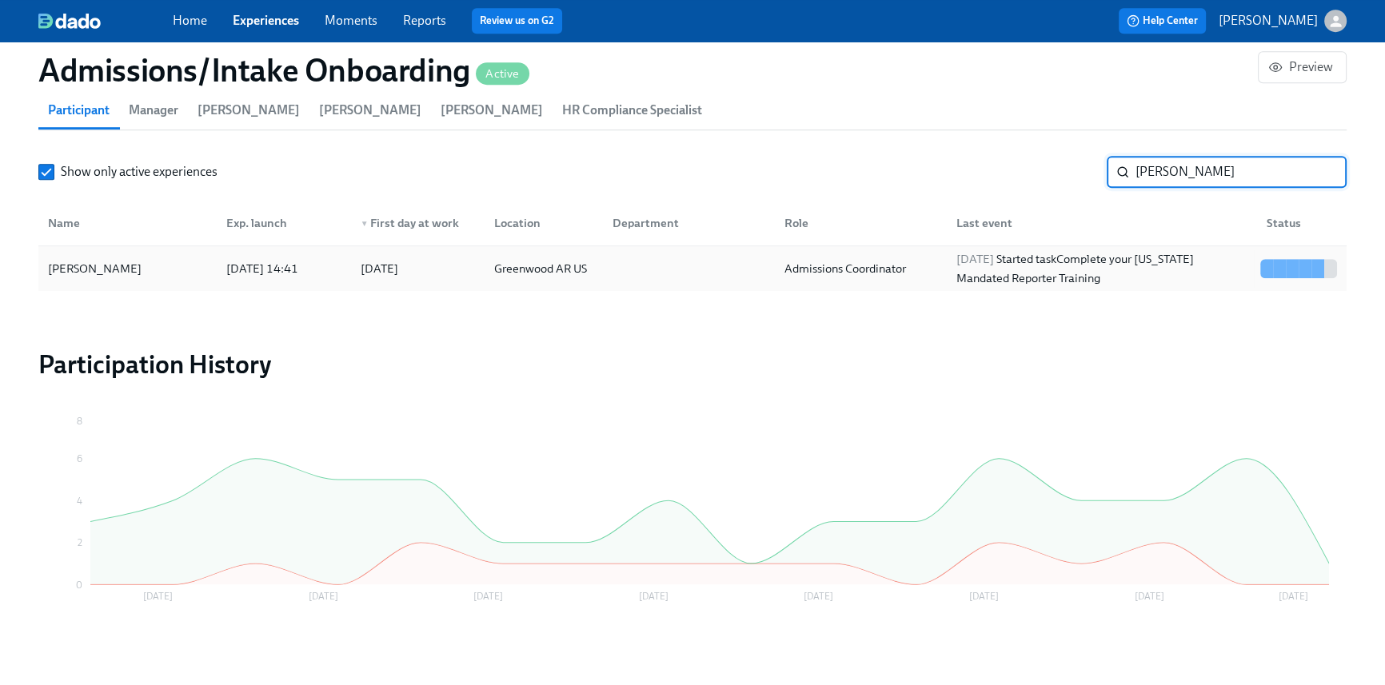
click at [1151, 274] on div "2025/10/06 Started task Complete your Pennsylvania Mandated Reporter Training" at bounding box center [1102, 269] width 304 height 38
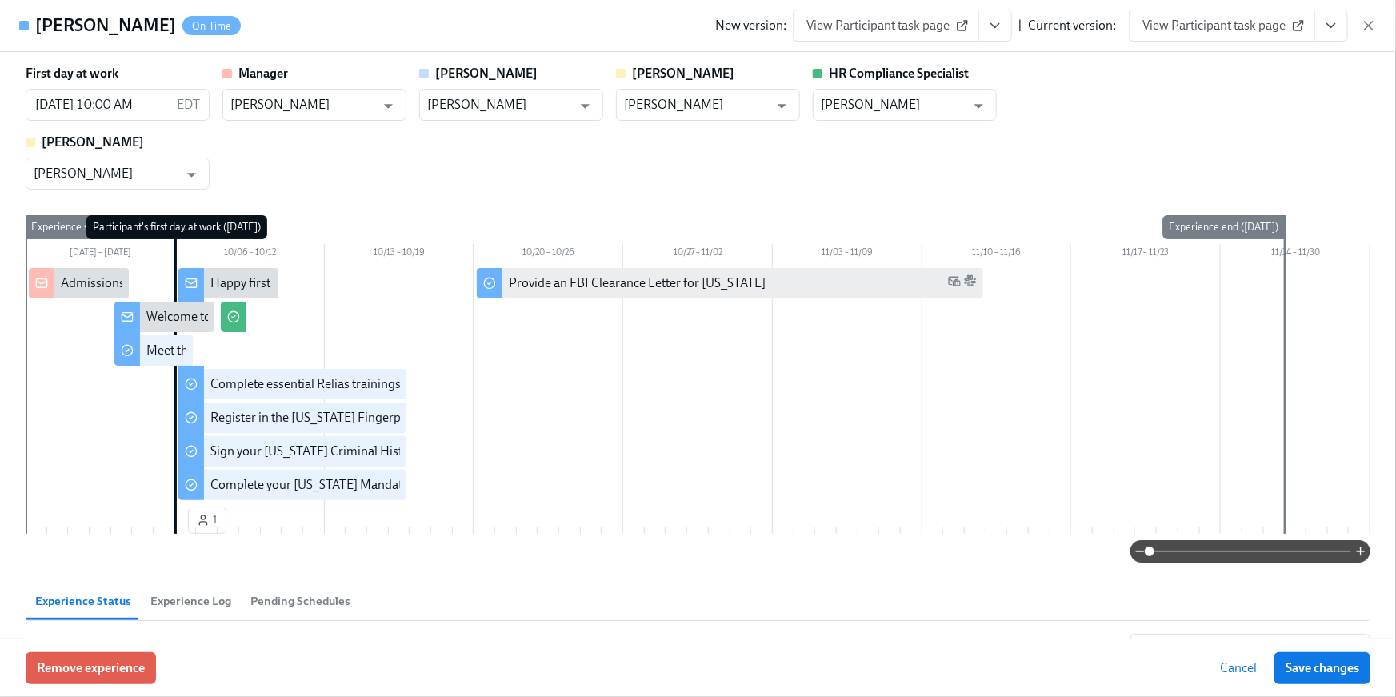
click at [1331, 23] on icon "View task page" at bounding box center [1331, 26] width 16 height 16
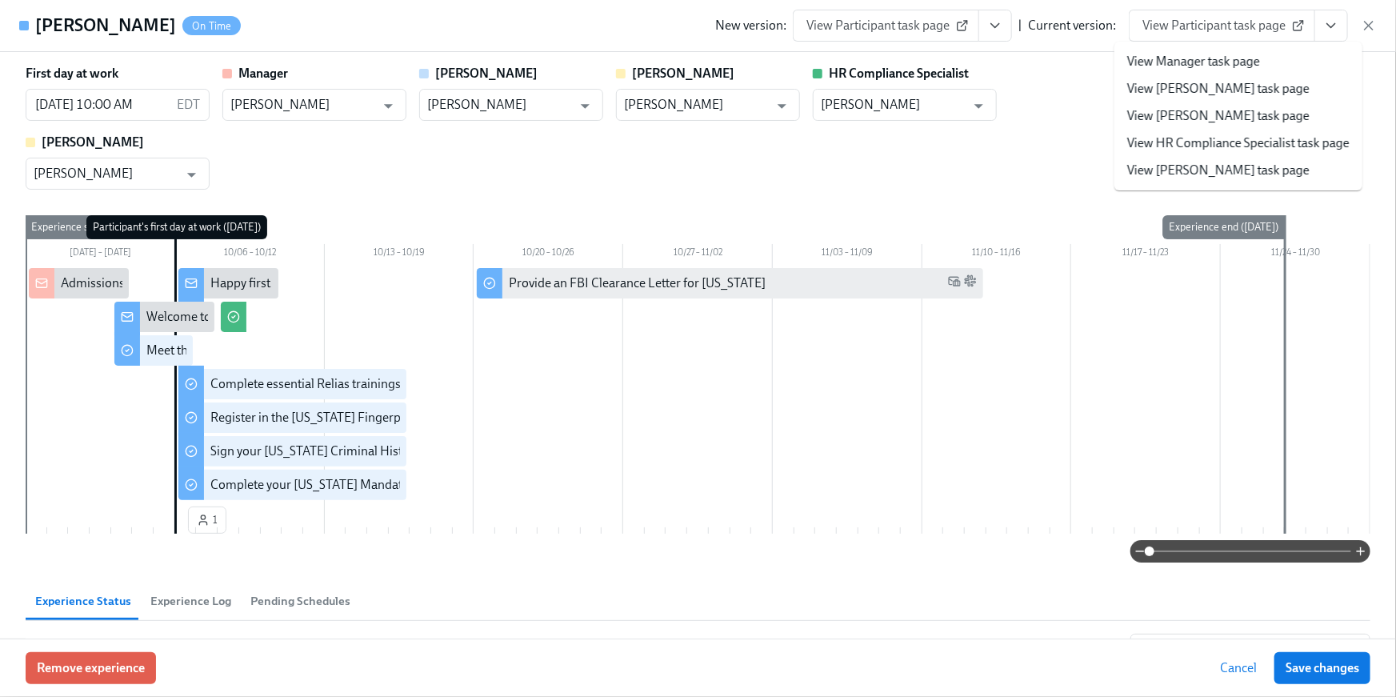
click at [1271, 135] on link "View HR Compliance Specialist task page" at bounding box center [1238, 143] width 222 height 18
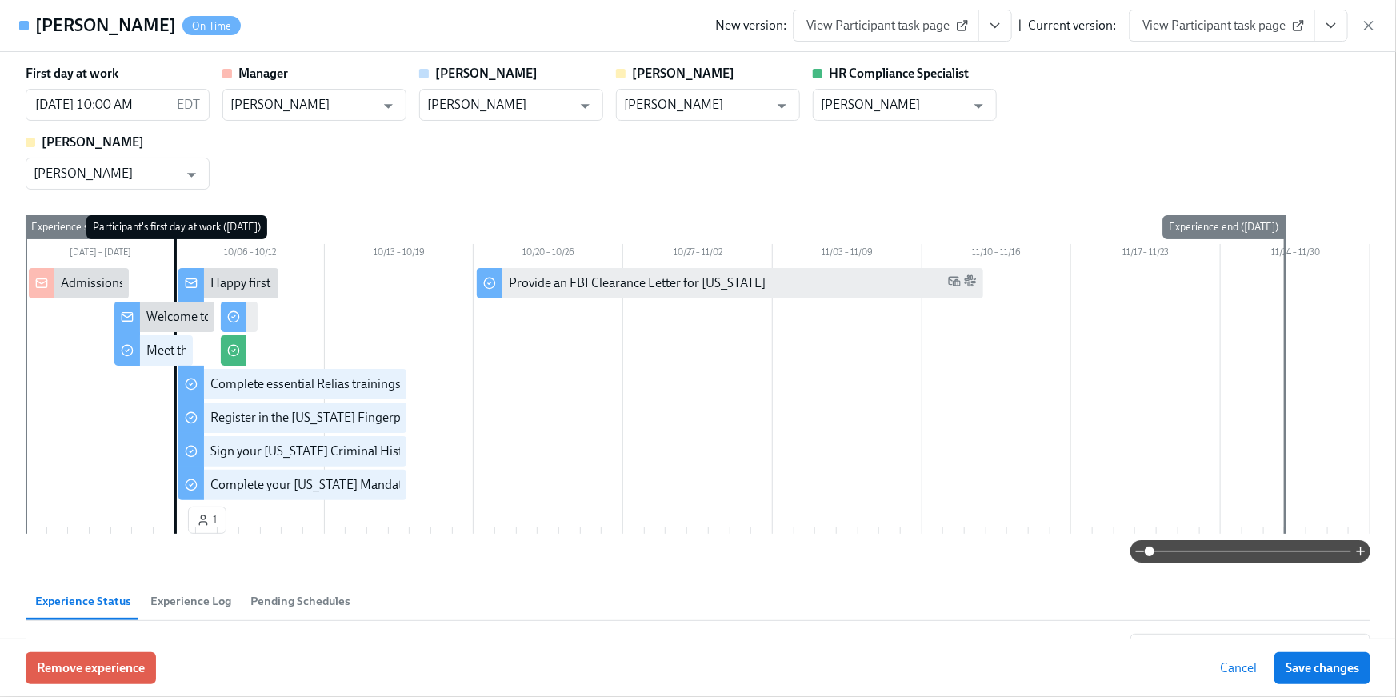
scroll to position [1393, 0]
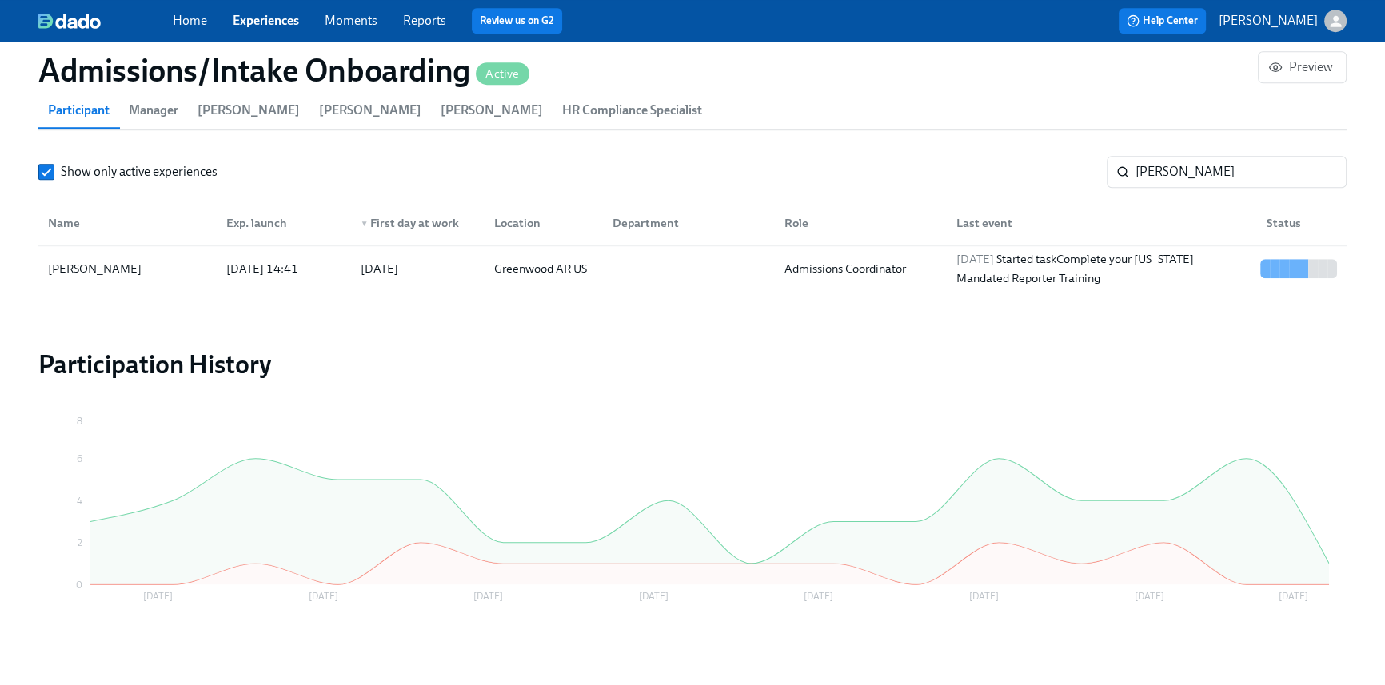
scroll to position [0, 7262]
drag, startPoint x: 1161, startPoint y: 174, endPoint x: 1092, endPoint y: 171, distance: 69.7
click at [1092, 171] on div "Show only active experiences taylor ​" at bounding box center [692, 172] width 1309 height 32
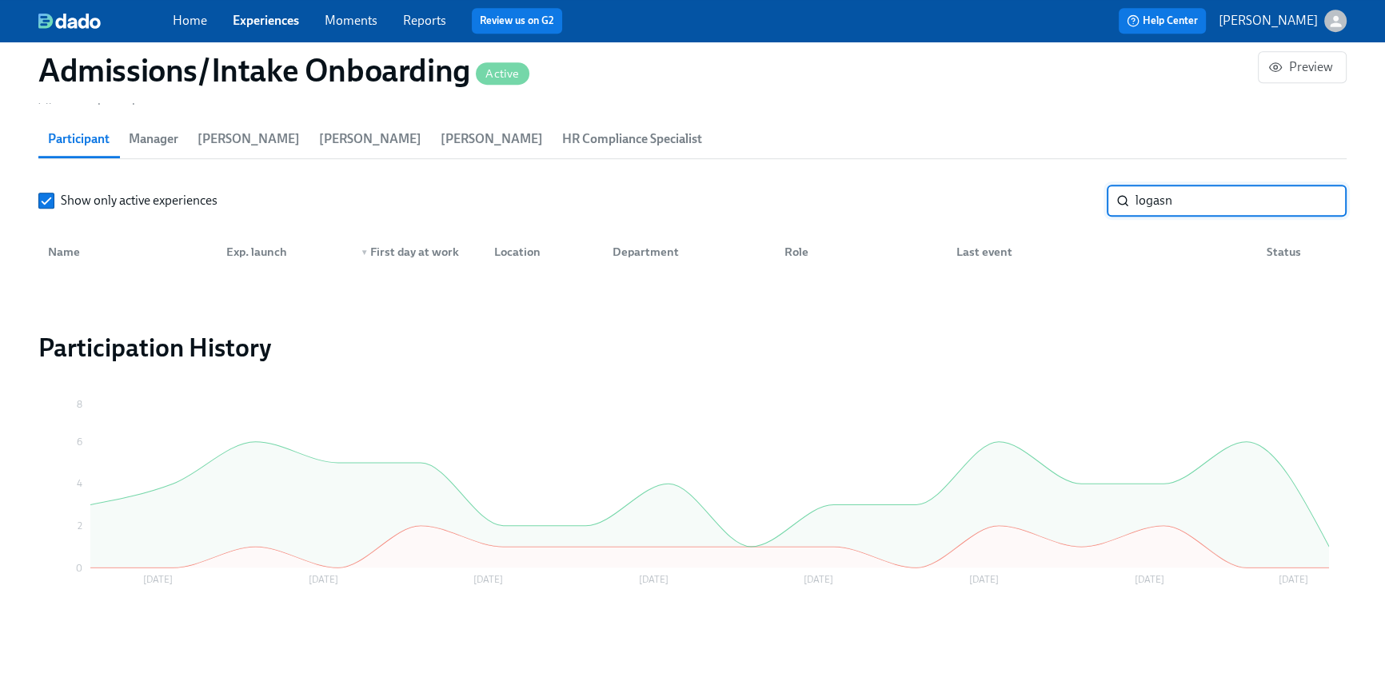
scroll to position [1403, 0]
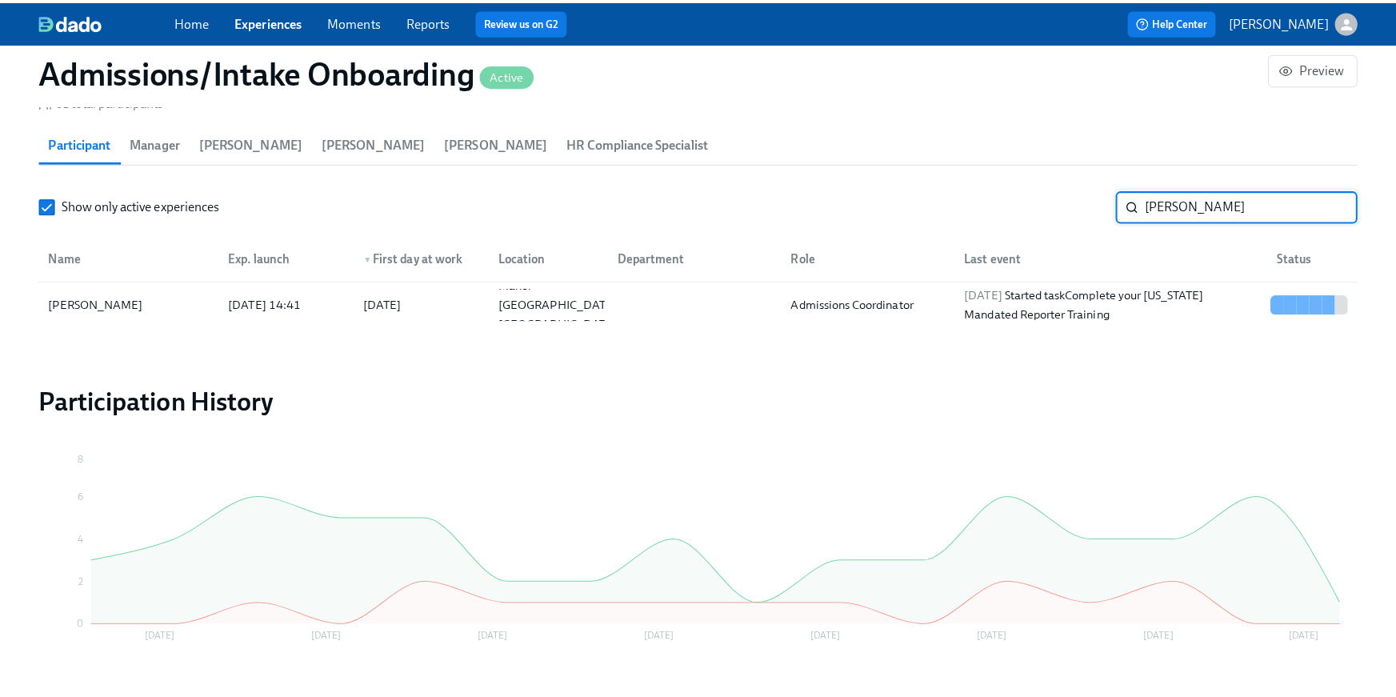
scroll to position [1433, 0]
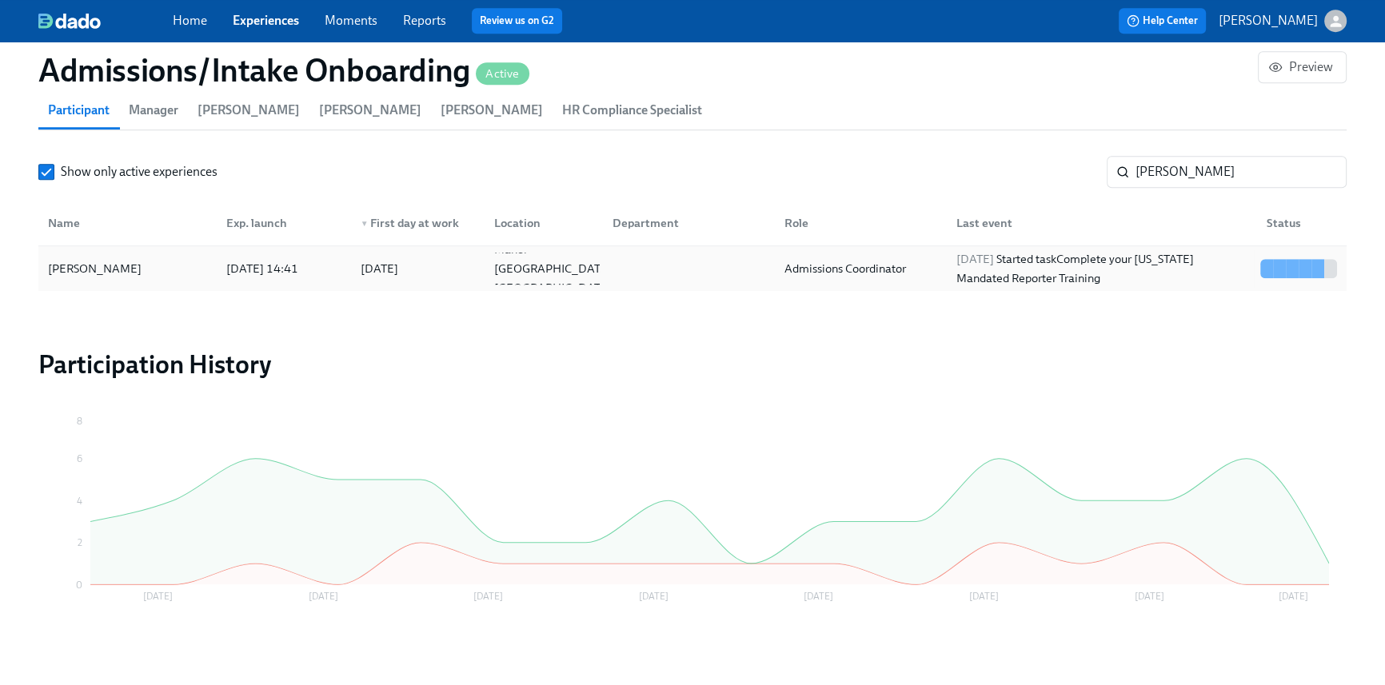
click at [1017, 269] on div "2025/10/06 Started task Complete your Pennsylvania Mandated Reporter Training" at bounding box center [1102, 269] width 304 height 38
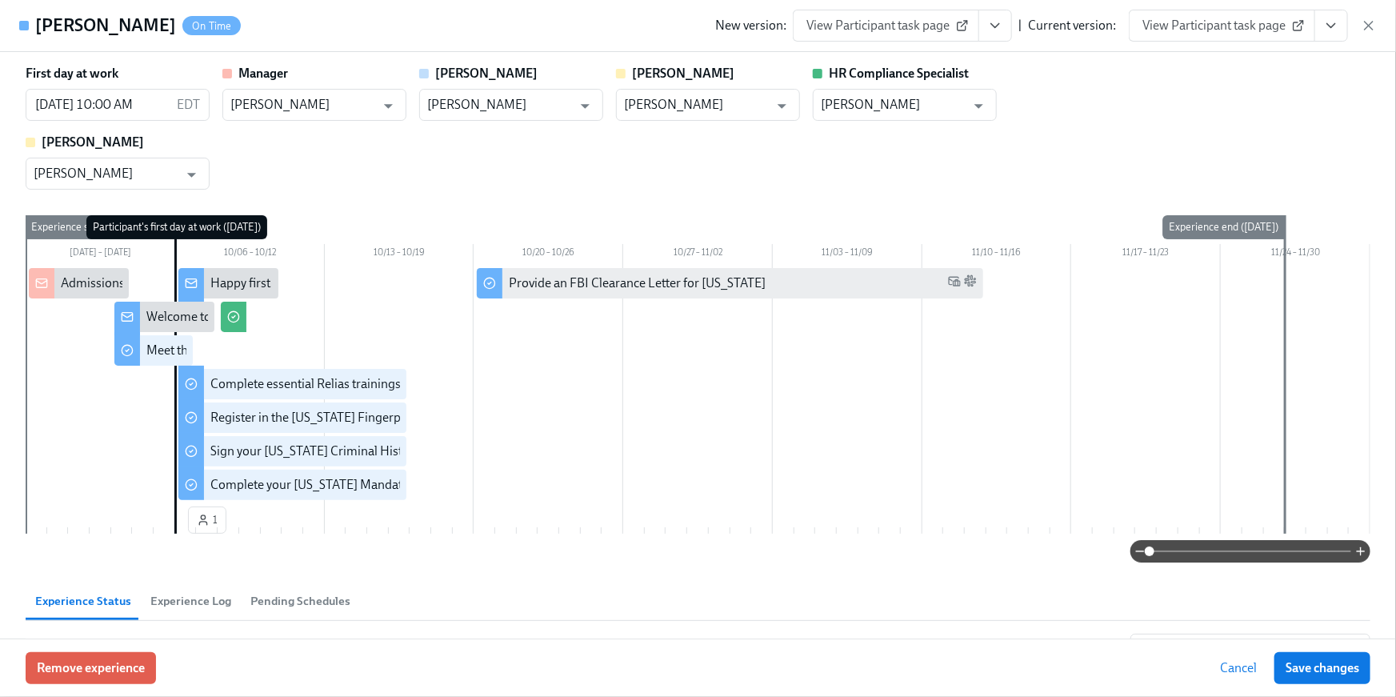
click at [1342, 27] on button "View task page" at bounding box center [1331, 26] width 34 height 32
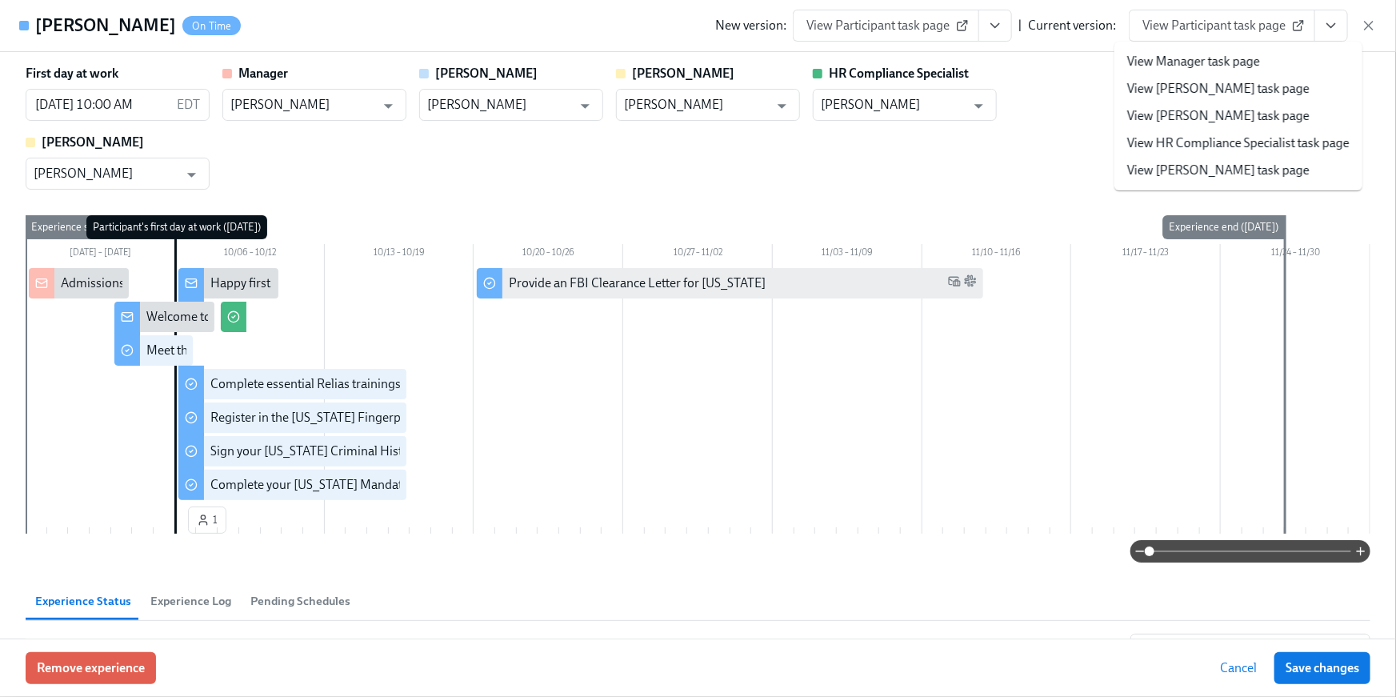
click at [1223, 144] on link "View HR Compliance Specialist task page" at bounding box center [1238, 143] width 222 height 18
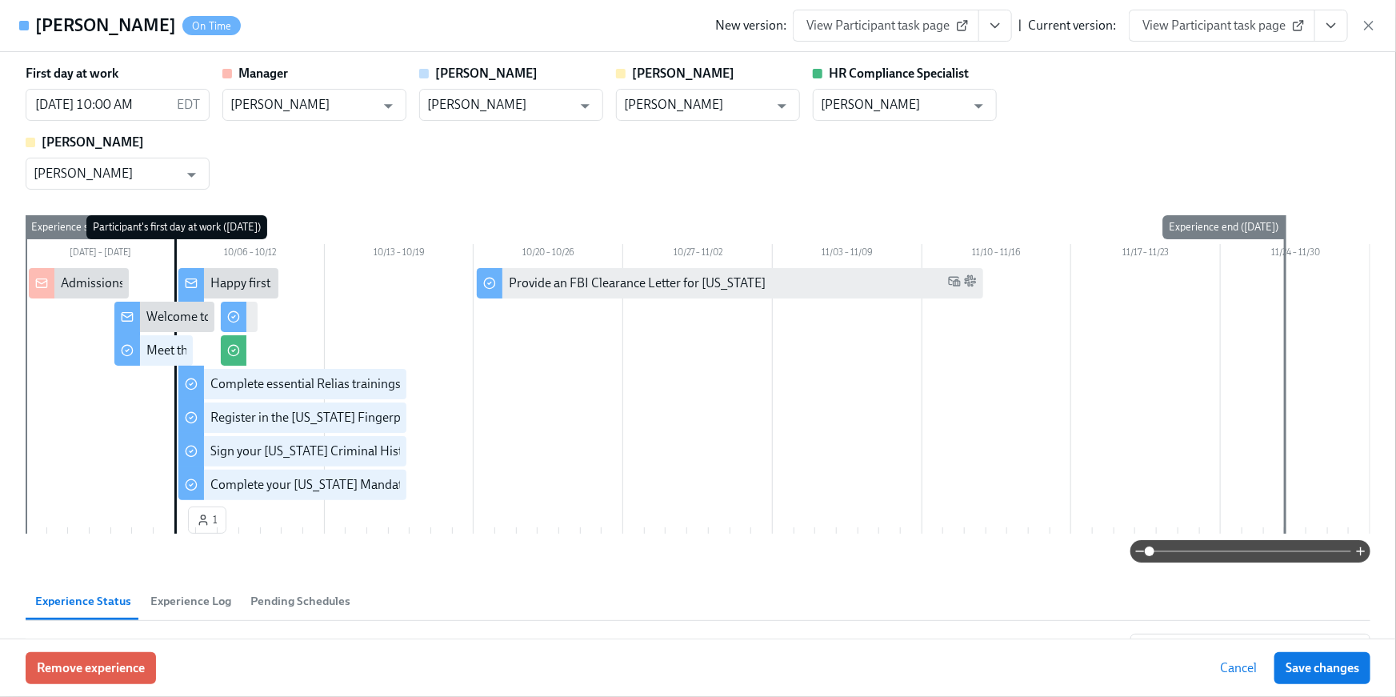
scroll to position [1393, 0]
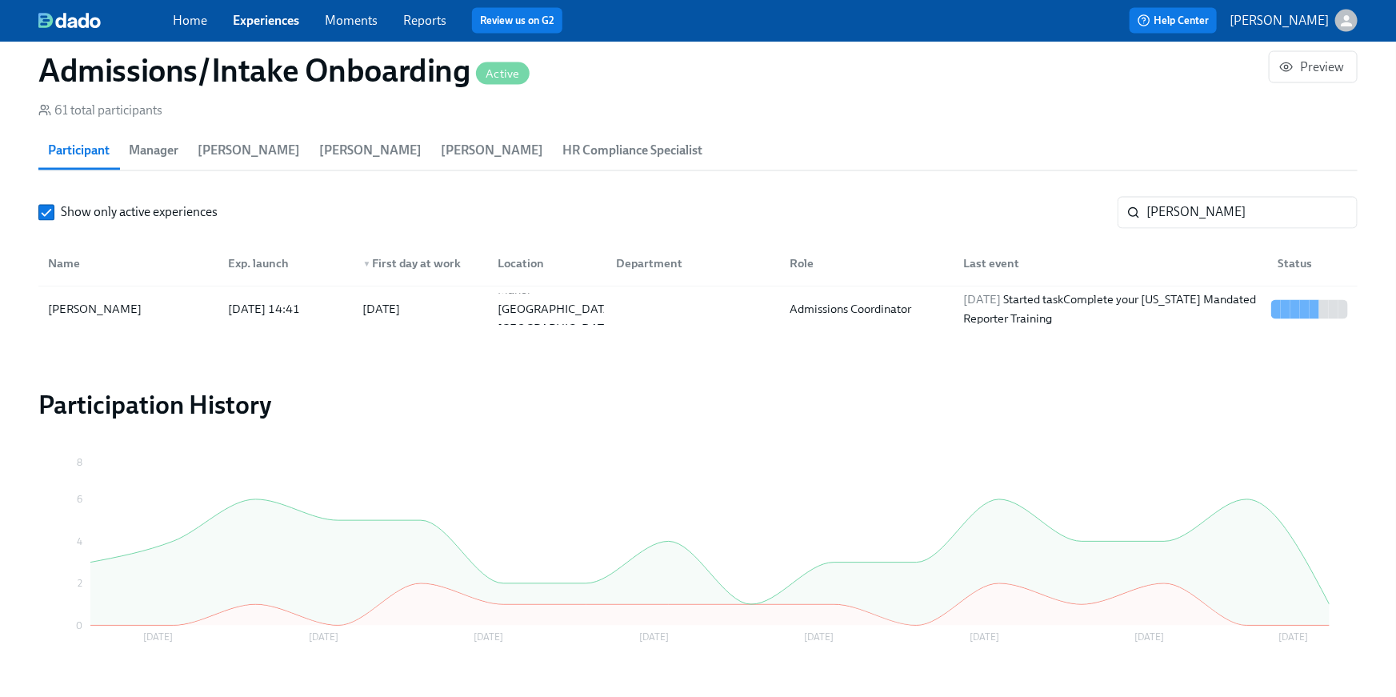
scroll to position [1433, 0]
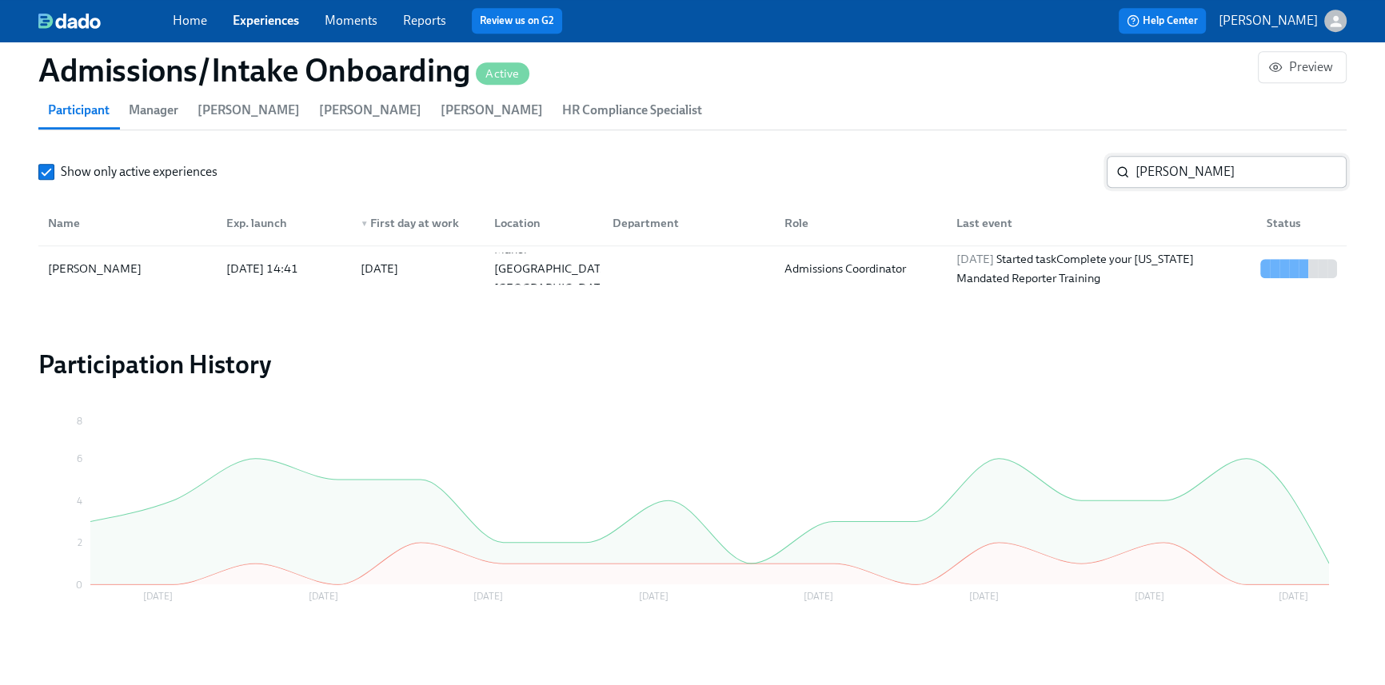
click at [1197, 169] on input "logan" at bounding box center [1241, 172] width 211 height 32
drag, startPoint x: 1188, startPoint y: 171, endPoint x: 1001, endPoint y: 147, distance: 187.9
click at [1033, 142] on section "Participants 61 total participants Participant Manager Charlotte Lively Annie T…" at bounding box center [692, 159] width 1309 height 275
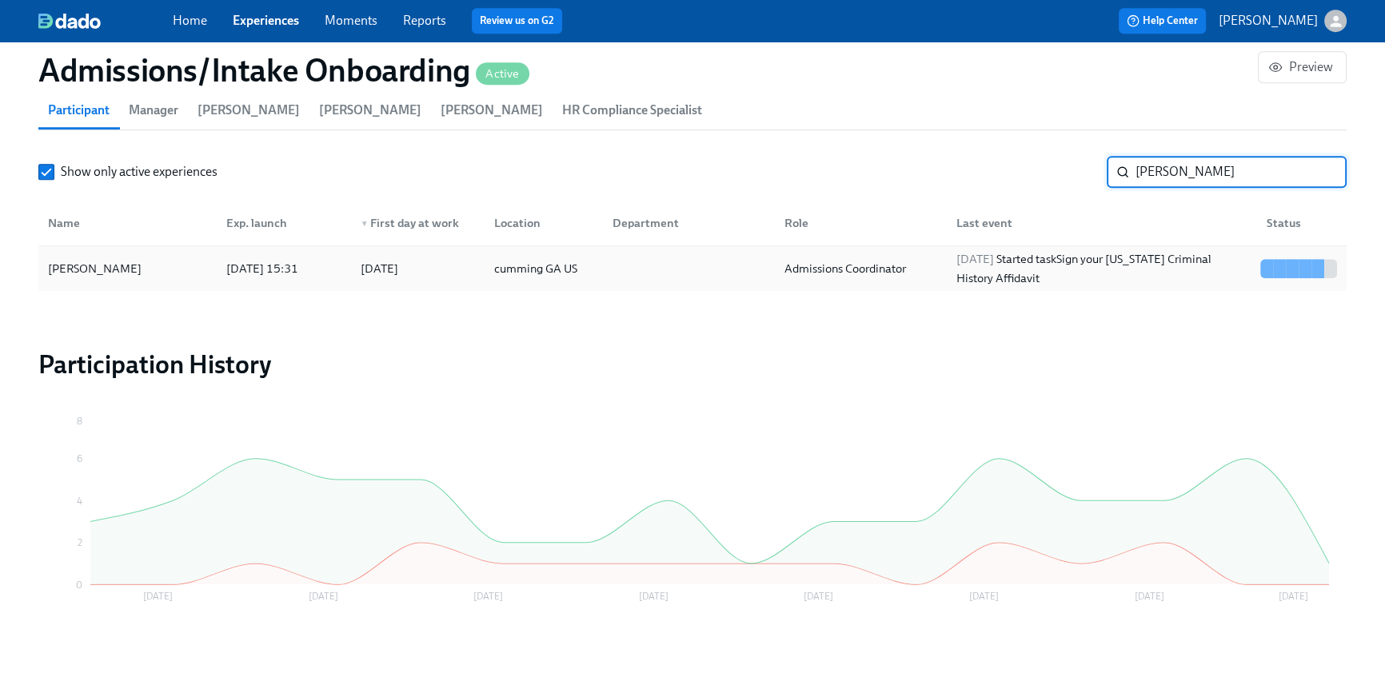
type input "Hazel"
click at [953, 262] on div "2025/10/06 Started task Sign your Arizona Criminal History Affidavit" at bounding box center [1102, 269] width 304 height 38
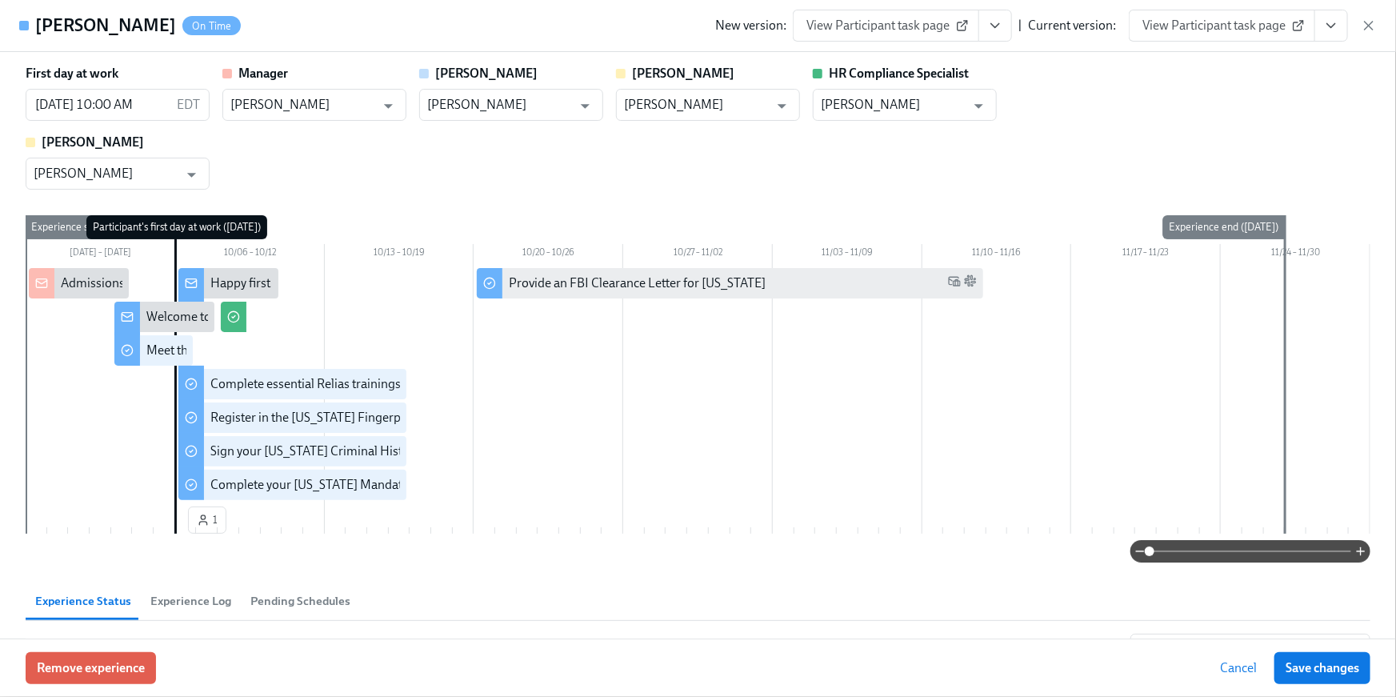
click at [1336, 30] on icon "View task page" at bounding box center [1331, 26] width 16 height 16
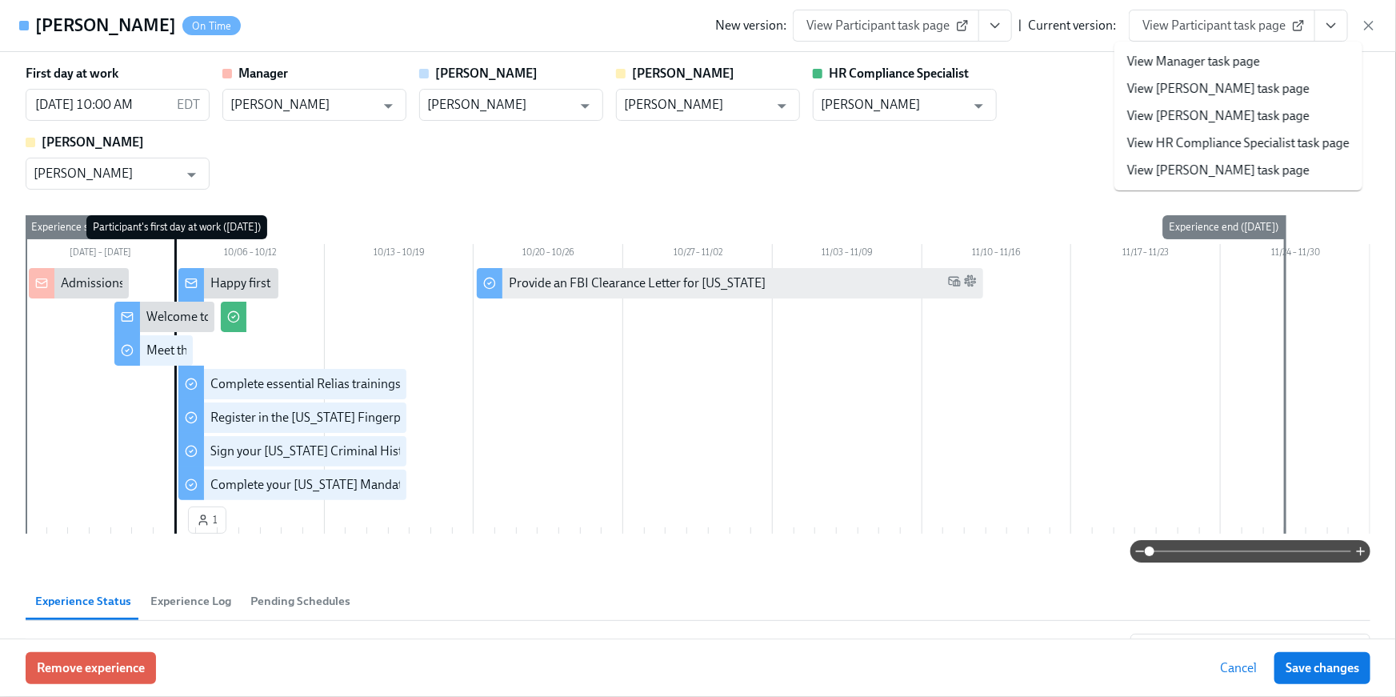
click at [1303, 140] on link "View HR Compliance Specialist task page" at bounding box center [1238, 143] width 222 height 18
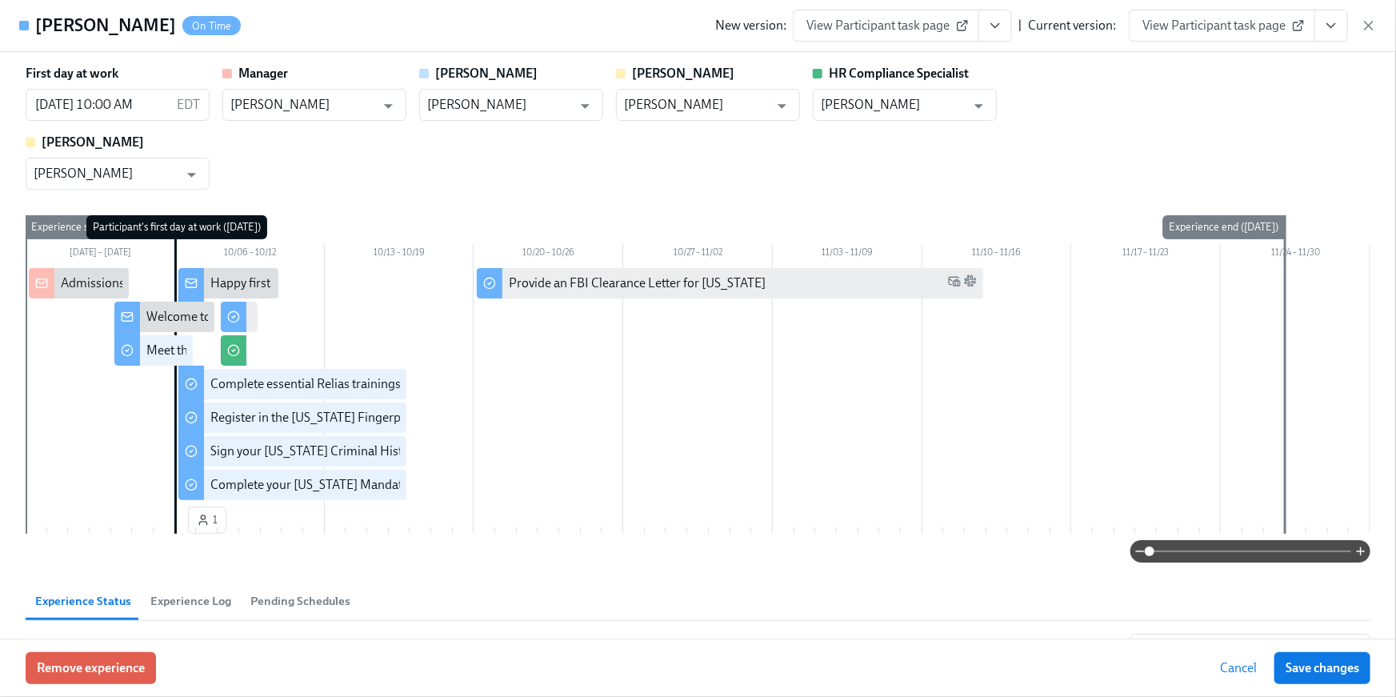
scroll to position [0, 7272]
